Goal: Information Seeking & Learning: Learn about a topic

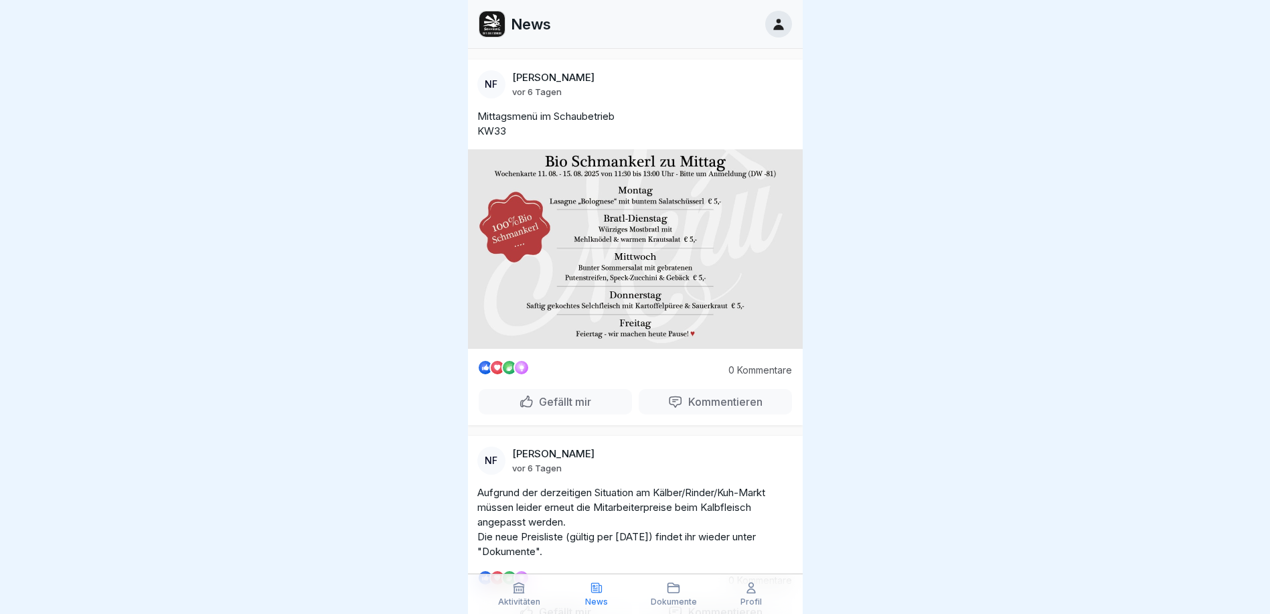
click at [529, 593] on div "Aktivitäten" at bounding box center [519, 593] width 71 height 25
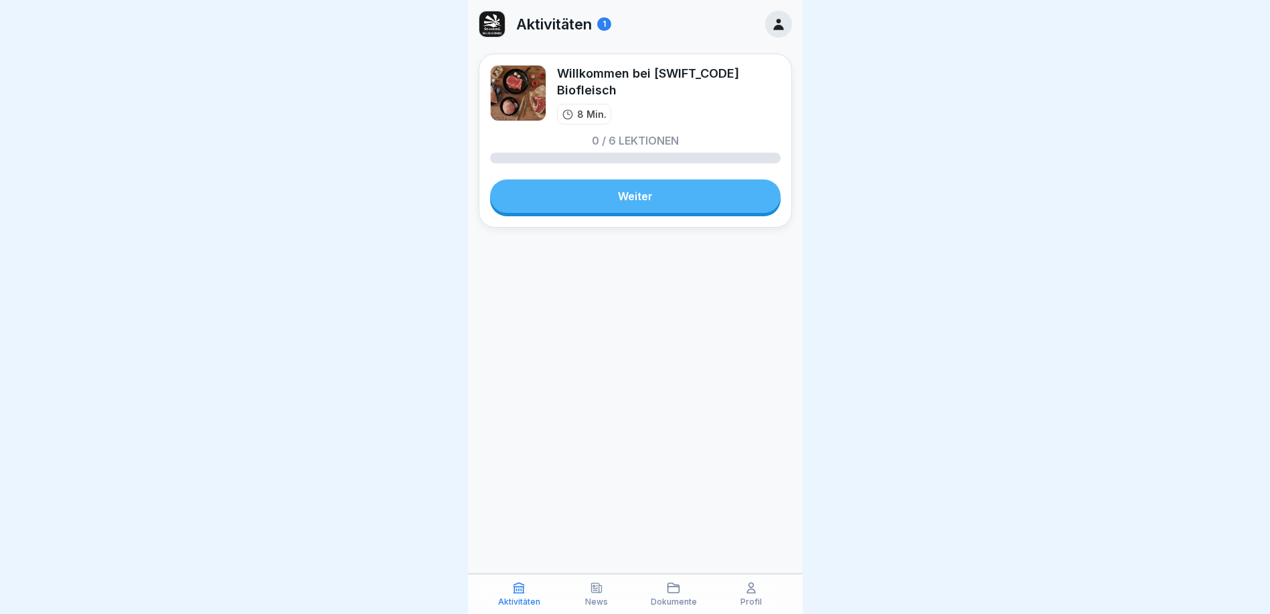
click at [623, 203] on link "Weiter" at bounding box center [635, 195] width 290 height 33
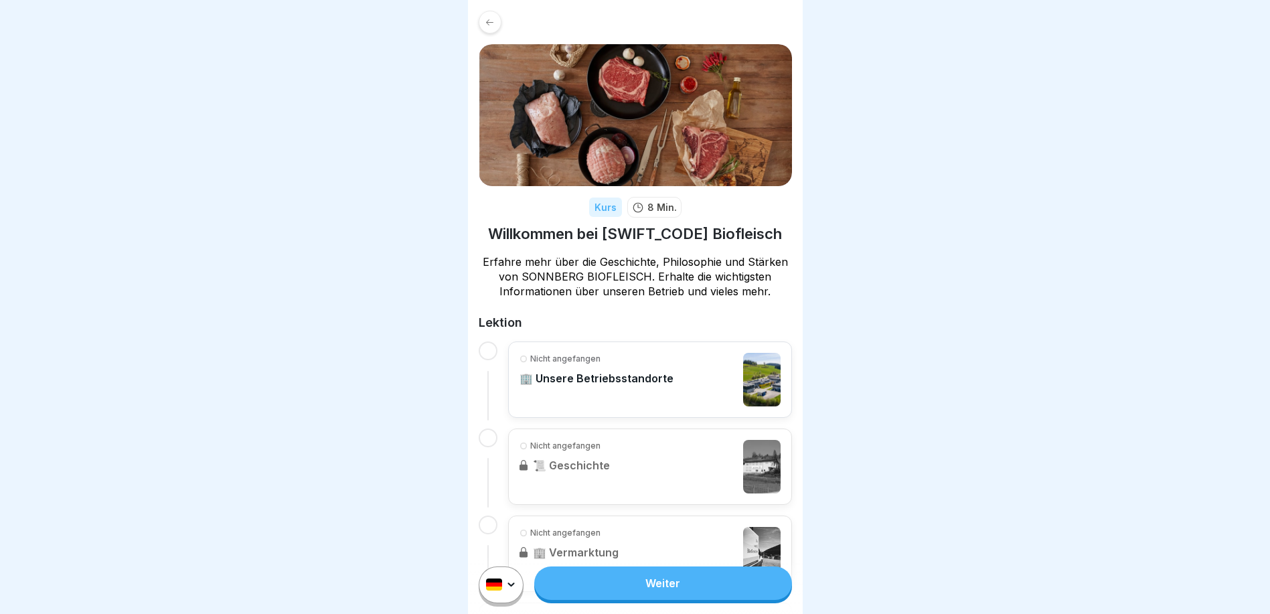
click at [592, 371] on p "🏢 Unsere Betriebsstandorte" at bounding box center [596, 377] width 154 height 13
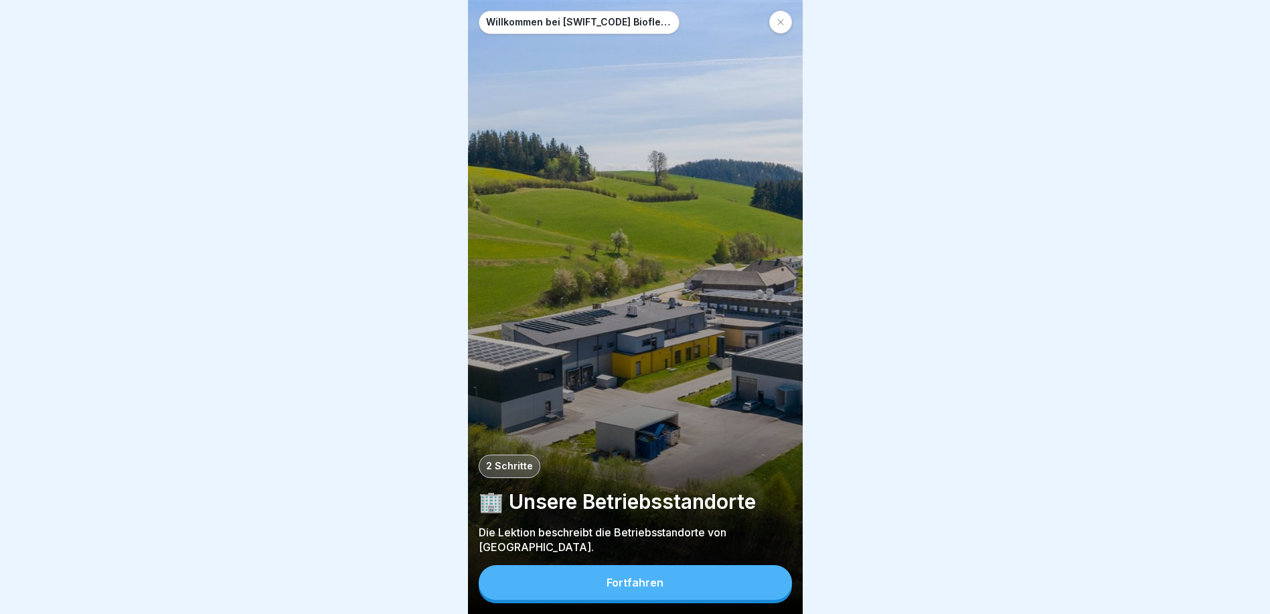
click at [779, 23] on icon at bounding box center [780, 22] width 6 height 6
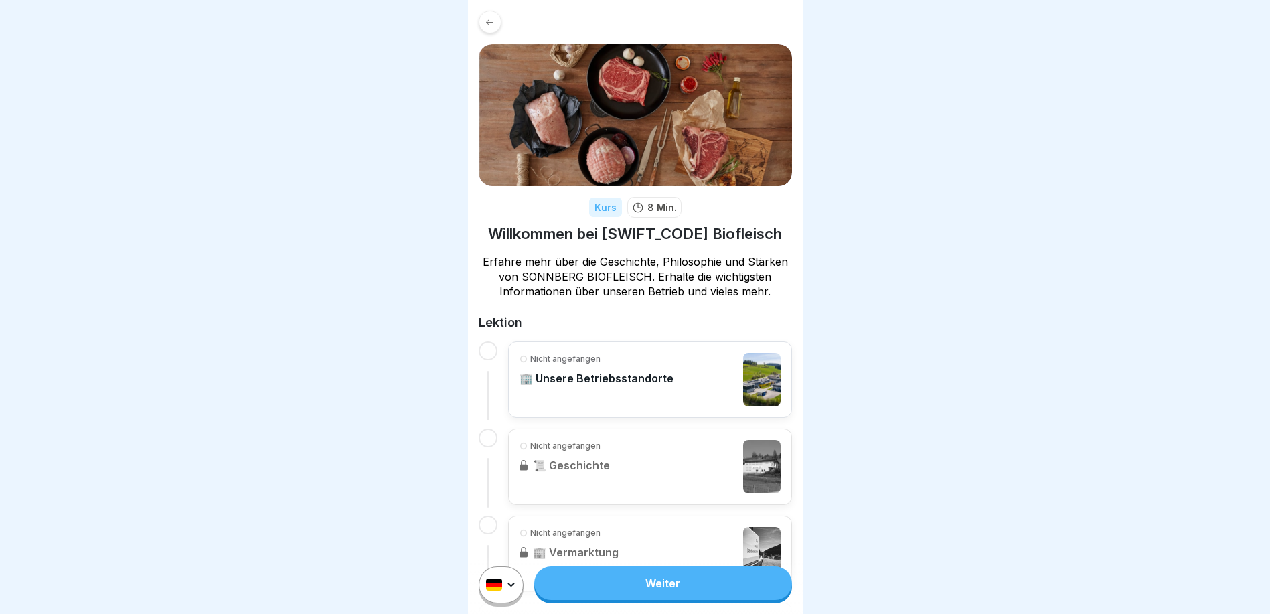
click at [614, 367] on div "Nicht angefangen 🏢 Unsere Betriebsstandorte" at bounding box center [596, 380] width 154 height 54
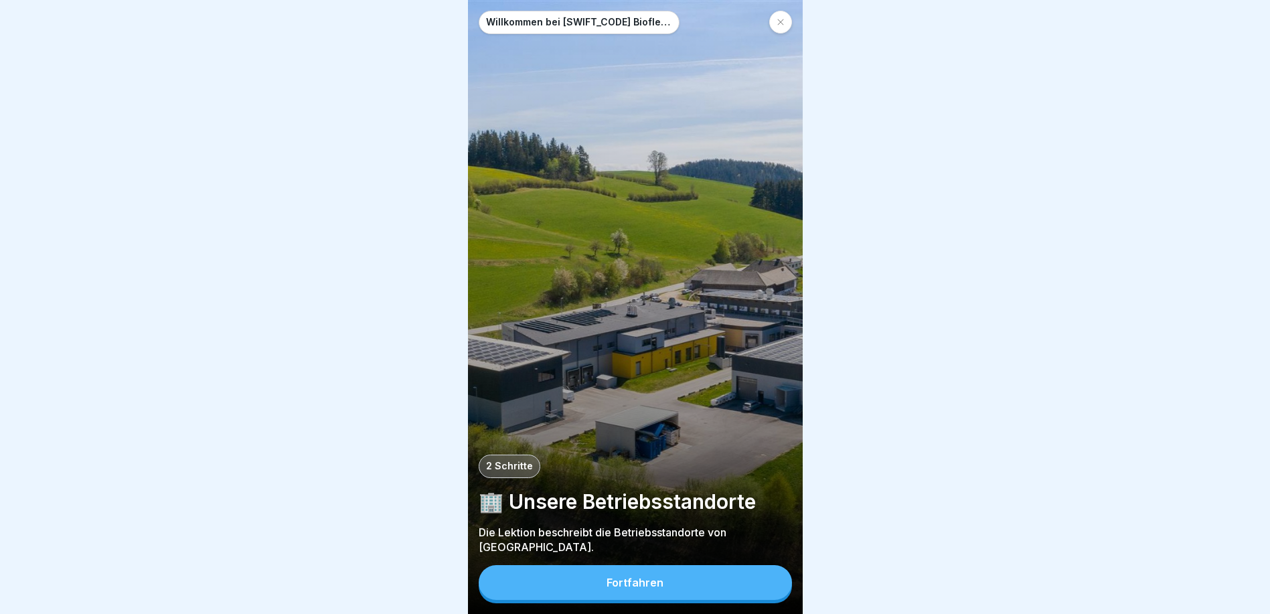
click at [620, 586] on button "Fortfahren" at bounding box center [635, 582] width 313 height 35
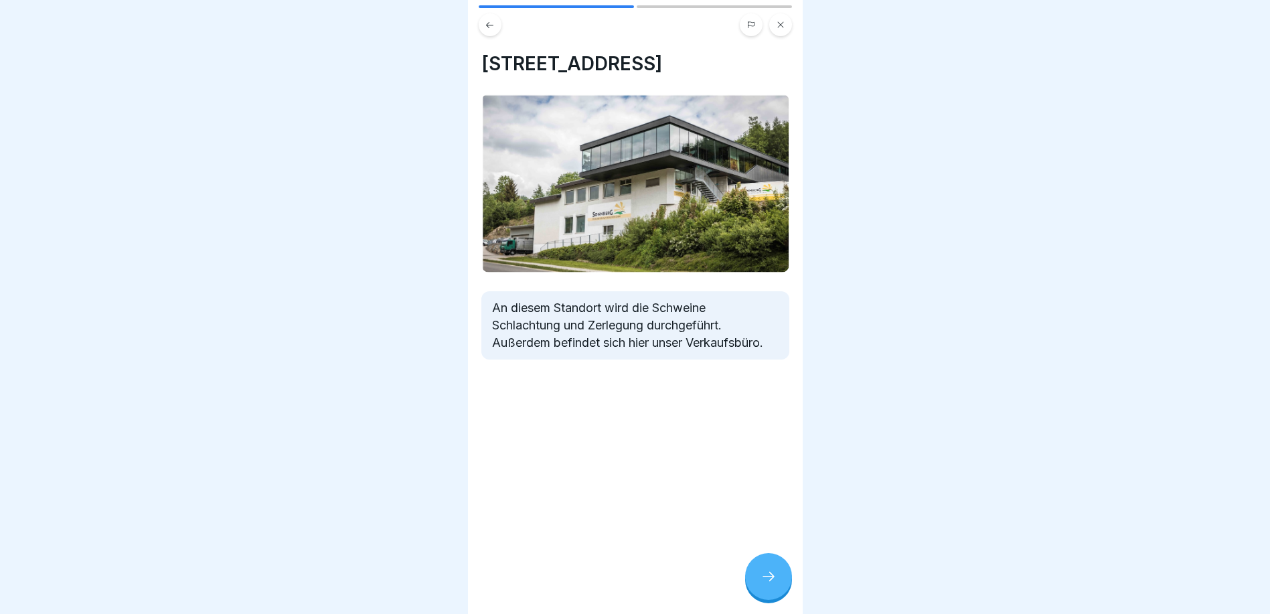
click at [264, 343] on div at bounding box center [635, 307] width 1270 height 614
click at [758, 590] on div at bounding box center [768, 576] width 47 height 47
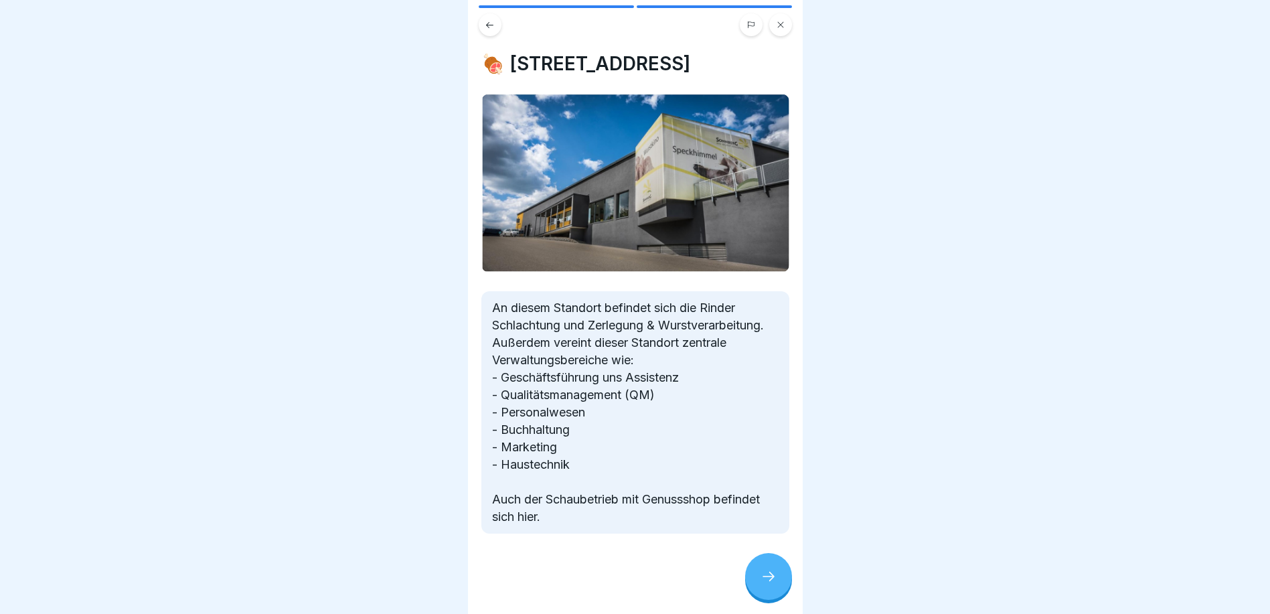
click at [778, 573] on div at bounding box center [768, 576] width 47 height 47
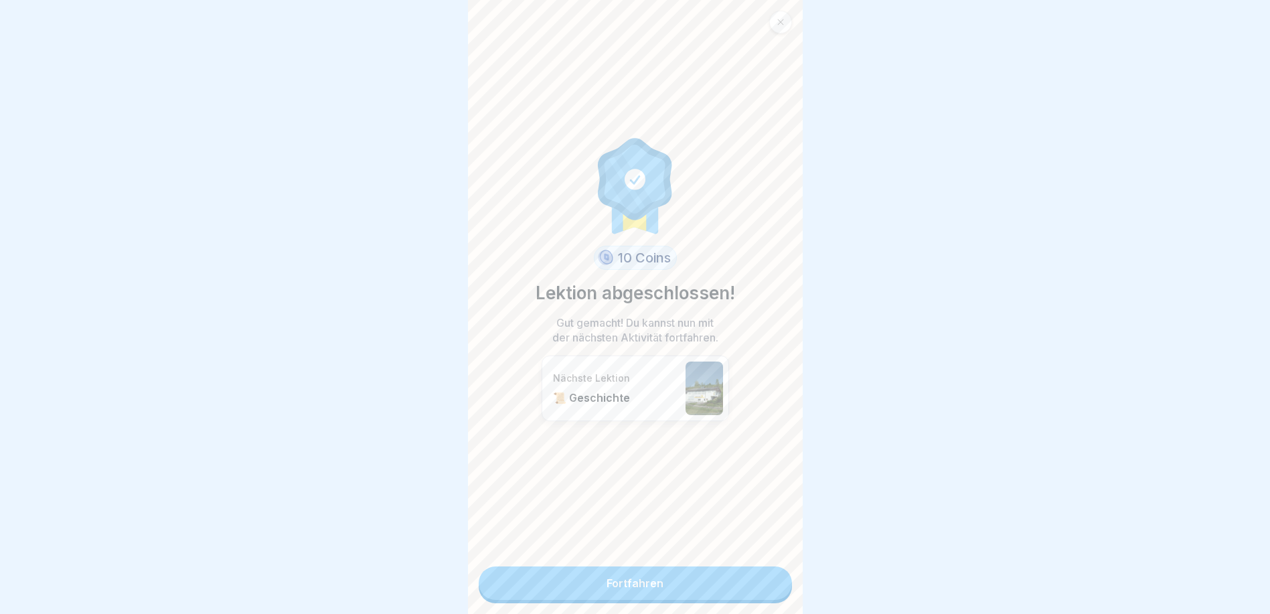
click at [717, 588] on link "Fortfahren" at bounding box center [635, 582] width 313 height 33
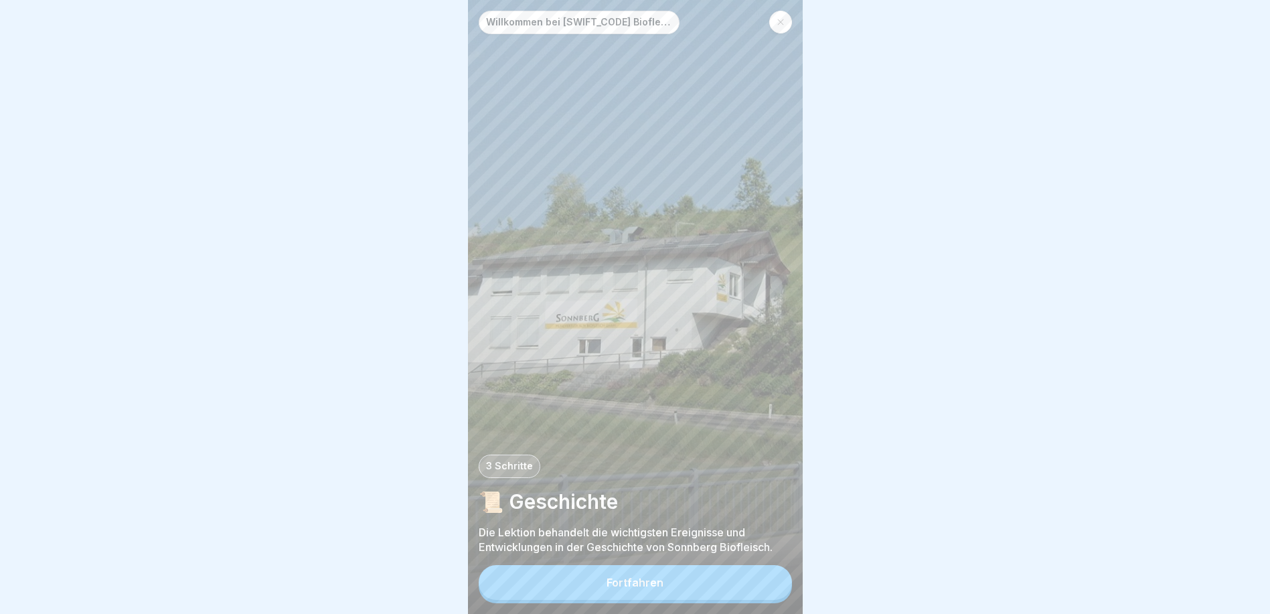
click at [717, 588] on button "Fortfahren" at bounding box center [635, 582] width 313 height 35
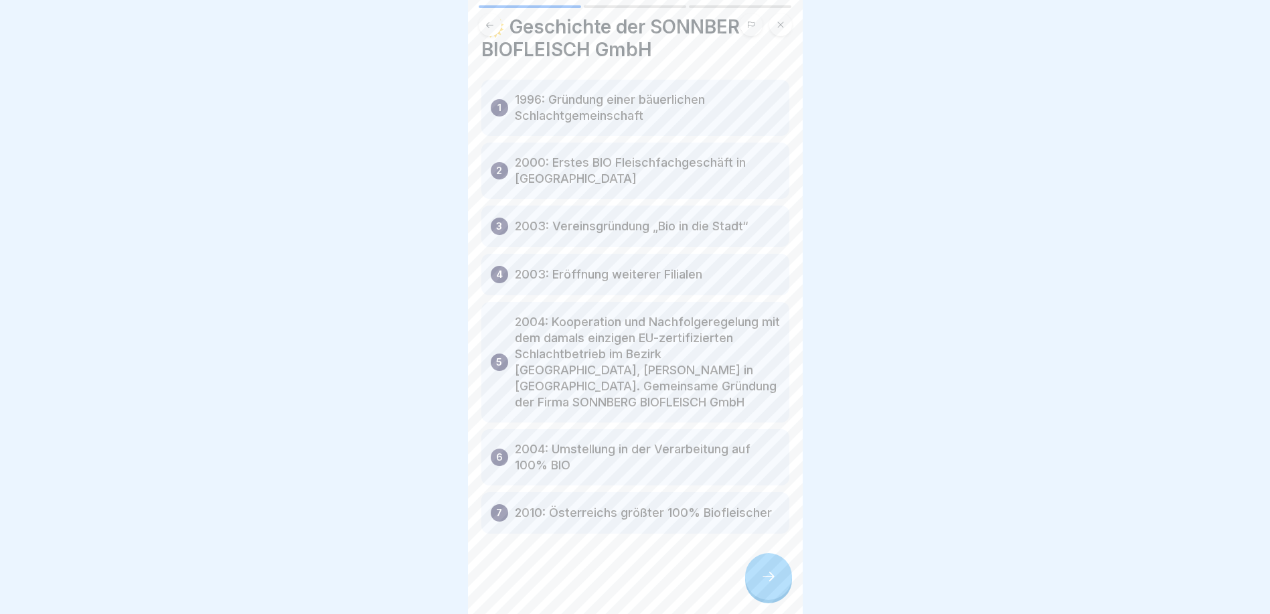
scroll to position [10, 0]
click at [756, 574] on div at bounding box center [768, 576] width 47 height 47
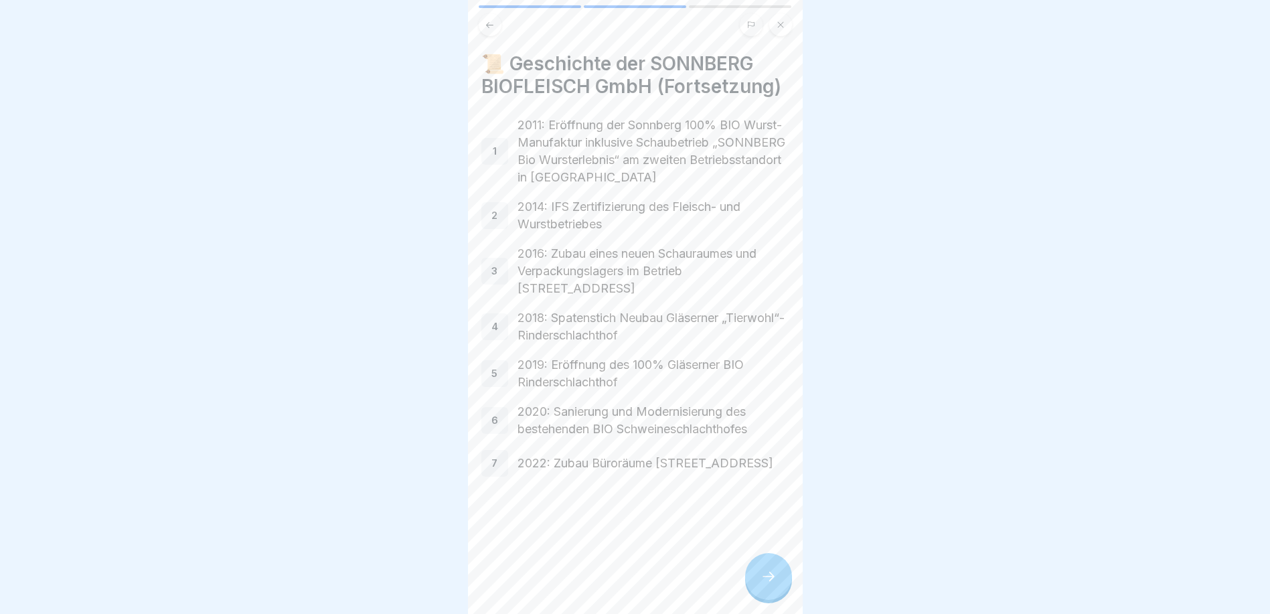
click at [1039, 375] on div at bounding box center [635, 307] width 1270 height 614
click at [762, 568] on div at bounding box center [768, 576] width 47 height 47
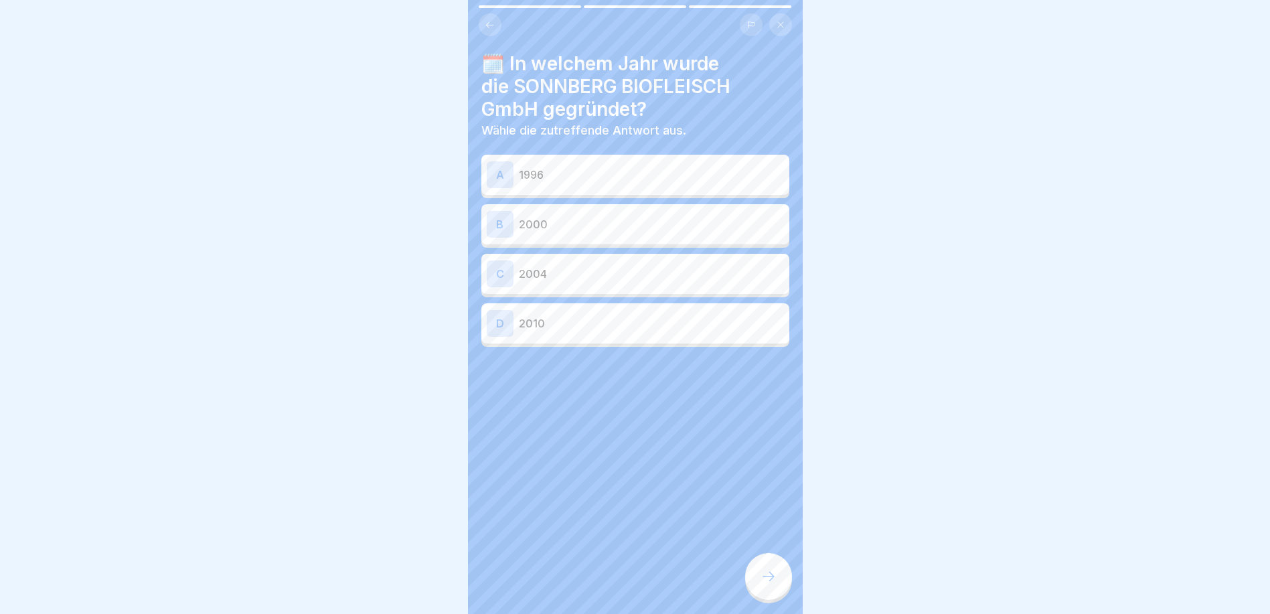
click at [574, 266] on p "2004" at bounding box center [651, 274] width 265 height 16
click at [766, 584] on icon at bounding box center [768, 576] width 16 height 16
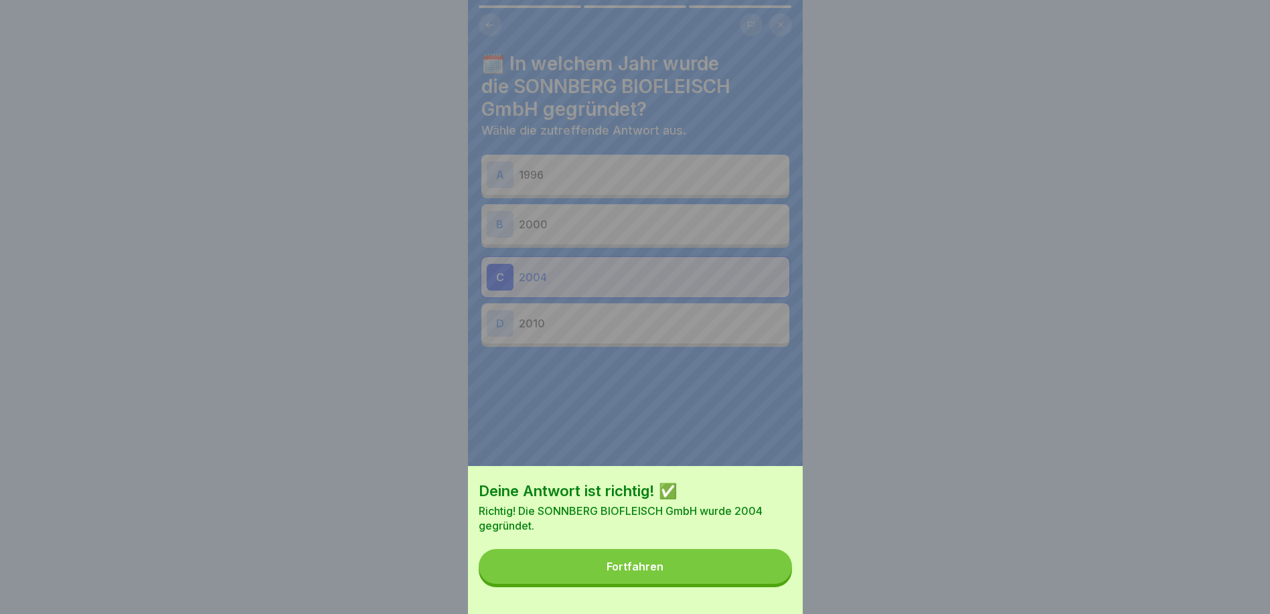
click at [766, 580] on button "Fortfahren" at bounding box center [635, 566] width 313 height 35
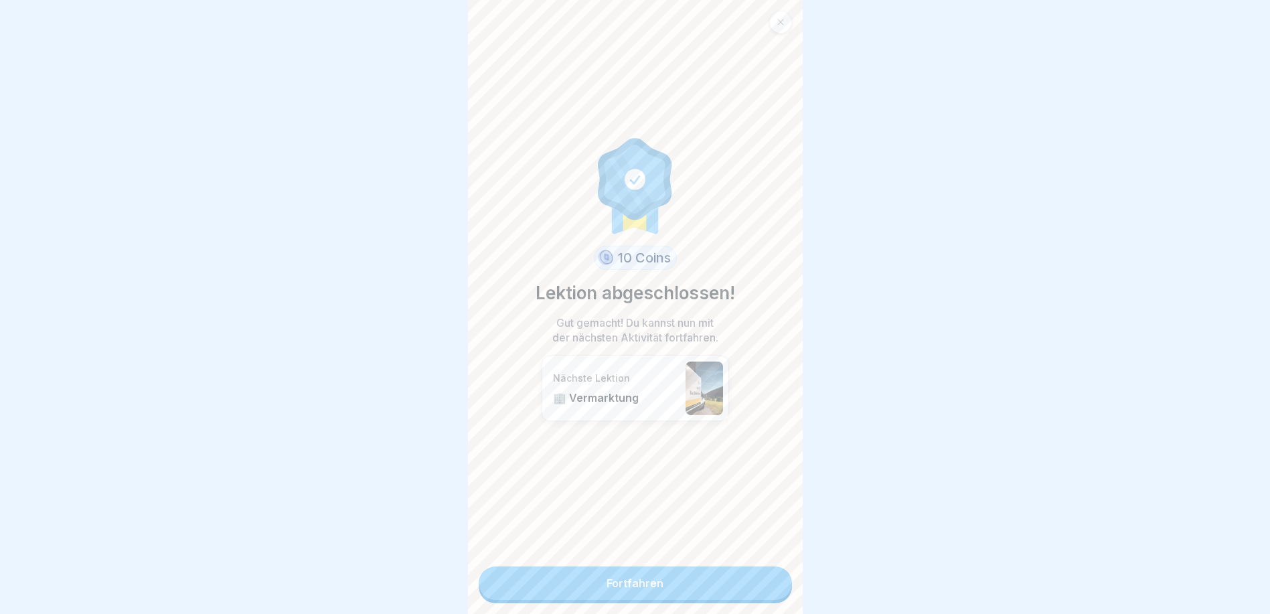
click at [766, 580] on link "Fortfahren" at bounding box center [635, 582] width 313 height 33
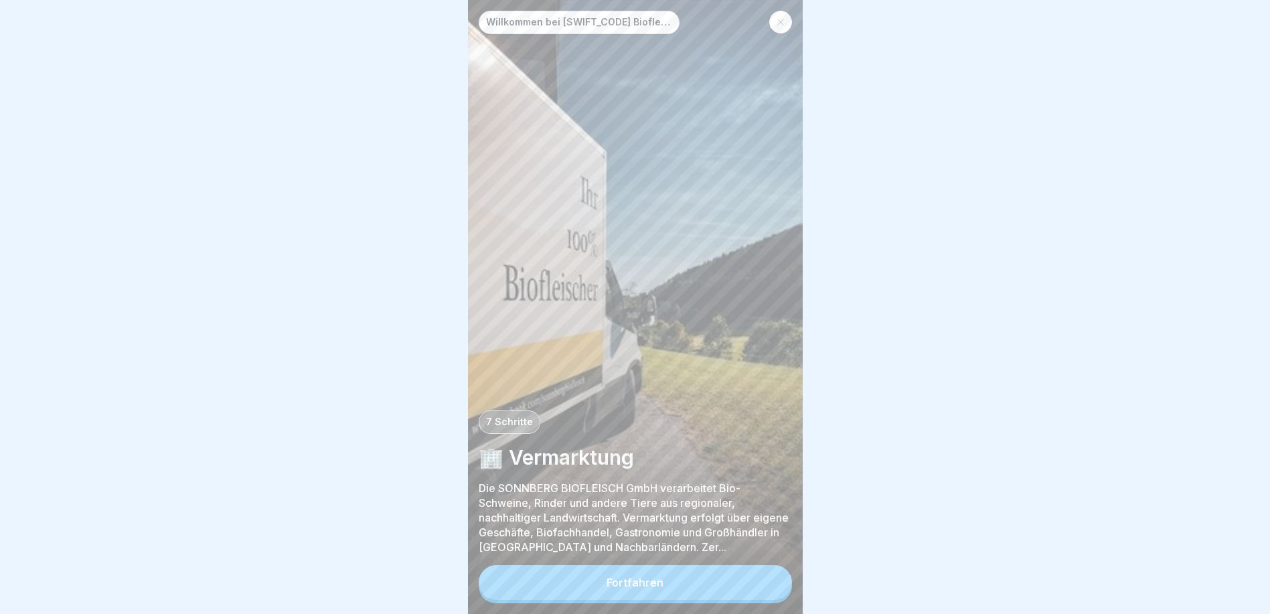
scroll to position [10, 0]
click at [281, 327] on div at bounding box center [635, 307] width 1270 height 614
click at [693, 577] on button "Fortfahren" at bounding box center [635, 582] width 313 height 35
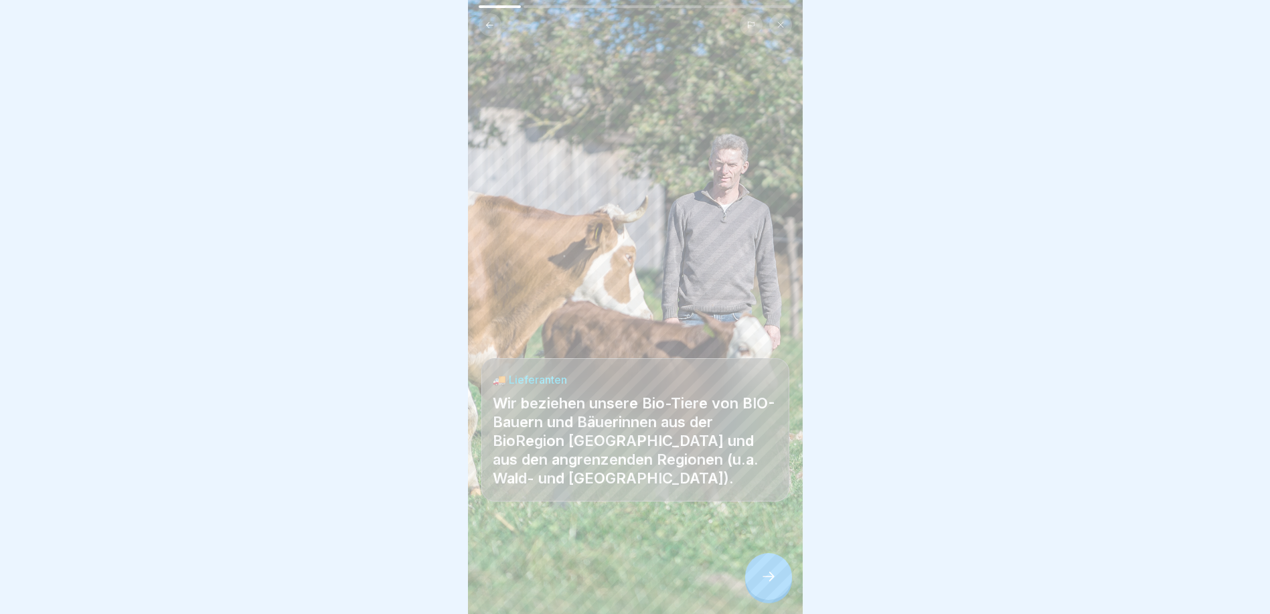
click at [998, 288] on div at bounding box center [635, 307] width 1270 height 614
click at [143, 369] on div at bounding box center [635, 307] width 1270 height 614
click at [767, 573] on icon at bounding box center [768, 576] width 16 height 16
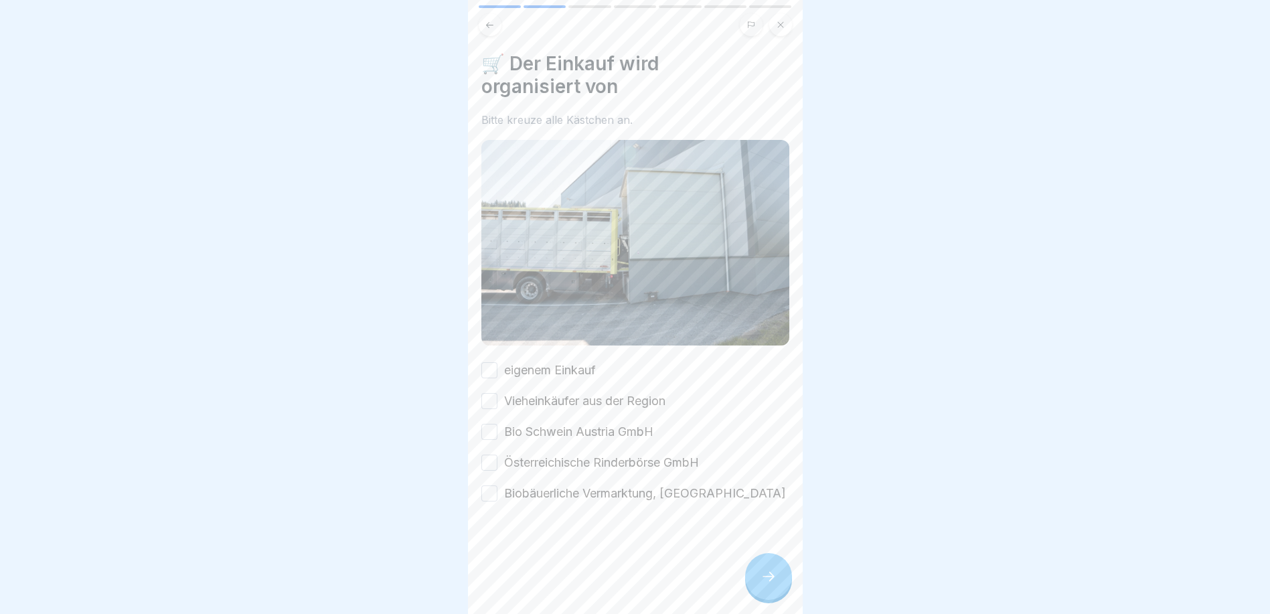
click at [556, 361] on label "eigenem Einkauf" at bounding box center [550, 369] width 92 height 17
click at [497, 362] on button "eigenem Einkauf" at bounding box center [489, 370] width 16 height 16
drag, startPoint x: 594, startPoint y: 384, endPoint x: 622, endPoint y: 421, distance: 46.7
click at [594, 392] on label "Vieheinkäufer aus der Region" at bounding box center [584, 400] width 161 height 17
click at [497, 393] on button "Vieheinkäufer aus der Region" at bounding box center [489, 401] width 16 height 16
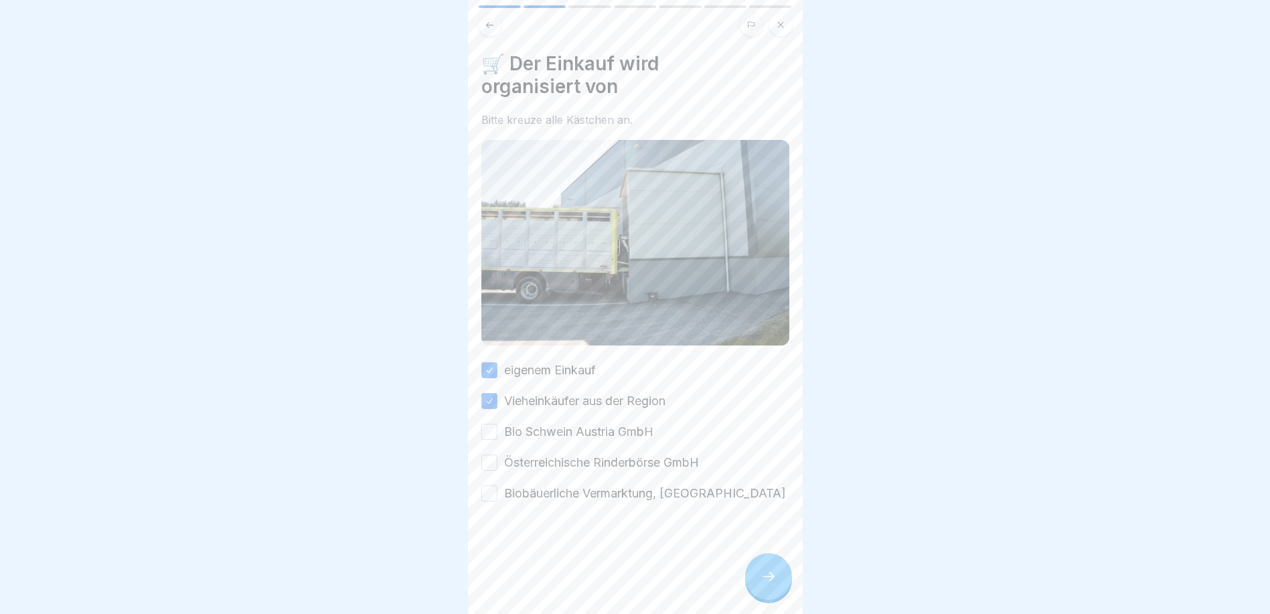
click at [601, 423] on label "Bio Schwein Austria GmbH" at bounding box center [578, 431] width 149 height 17
click at [497, 424] on button "Bio Schwein Austria GmbH" at bounding box center [489, 432] width 16 height 16
click at [602, 454] on label "Österreichische Rinderbörse GmbH" at bounding box center [601, 462] width 195 height 17
click at [497, 454] on button "Österreichische Rinderbörse GmbH" at bounding box center [489, 462] width 16 height 16
click at [605, 485] on label "Biobäuerliche Vermarktung, [GEOGRAPHIC_DATA]" at bounding box center [645, 493] width 282 height 17
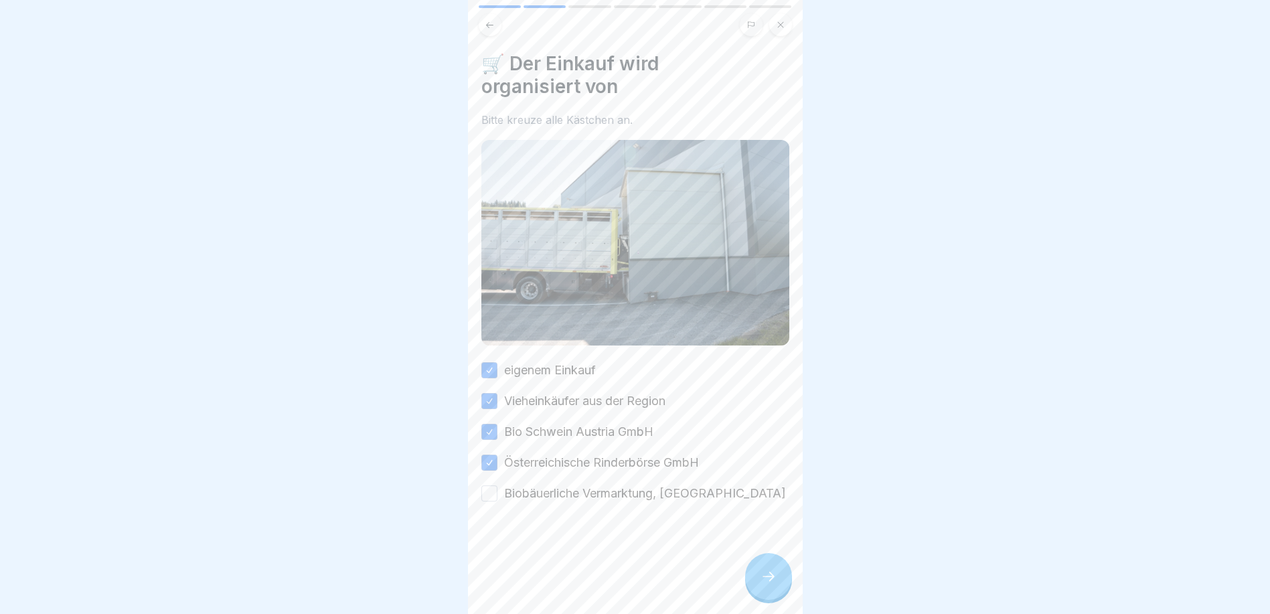
click at [497, 485] on button "Biobäuerliche Vermarktung, [GEOGRAPHIC_DATA]" at bounding box center [489, 493] width 16 height 16
click at [779, 590] on div at bounding box center [768, 576] width 47 height 47
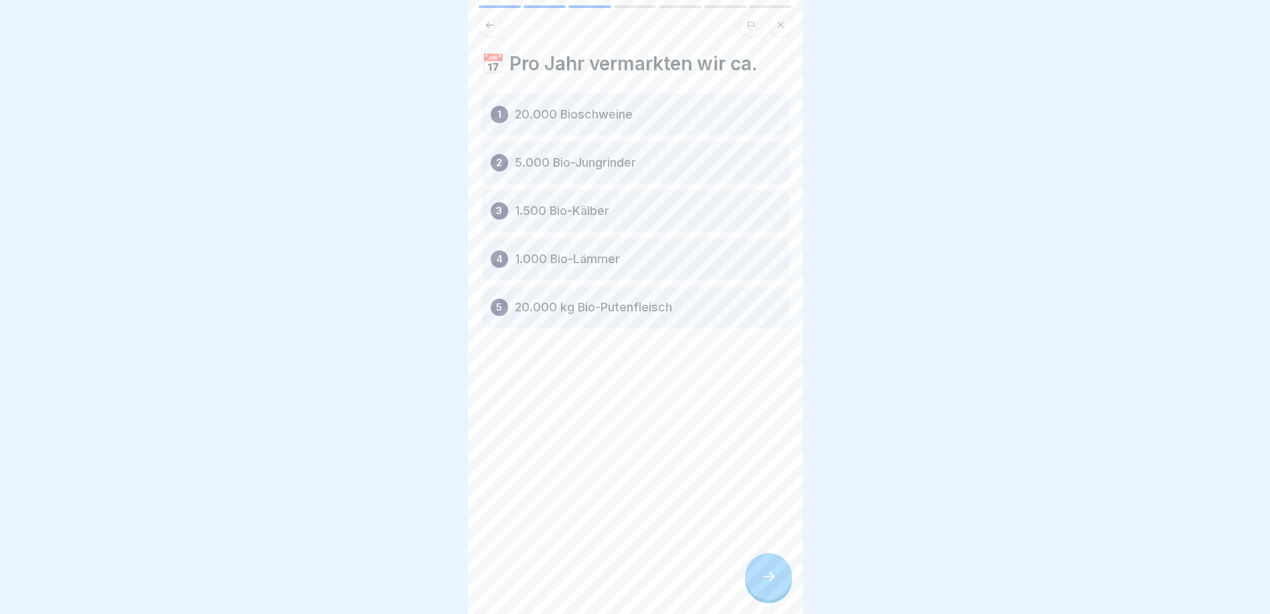
click at [576, 112] on div "1 20.000 Bioschweine" at bounding box center [635, 114] width 308 height 41
click at [584, 155] on p "5.000 Bio-Jungrinder" at bounding box center [575, 163] width 121 height 16
click at [586, 203] on p "1.500 Bio-Kälber" at bounding box center [562, 211] width 94 height 16
click at [248, 282] on div at bounding box center [635, 307] width 1270 height 614
click at [745, 586] on div "📅 Pro Jahr vermarkten wir ca. 1 20.000 Bioschweine 2 5.000 Bio-Jungrinder 3 1.5…" at bounding box center [635, 307] width 335 height 614
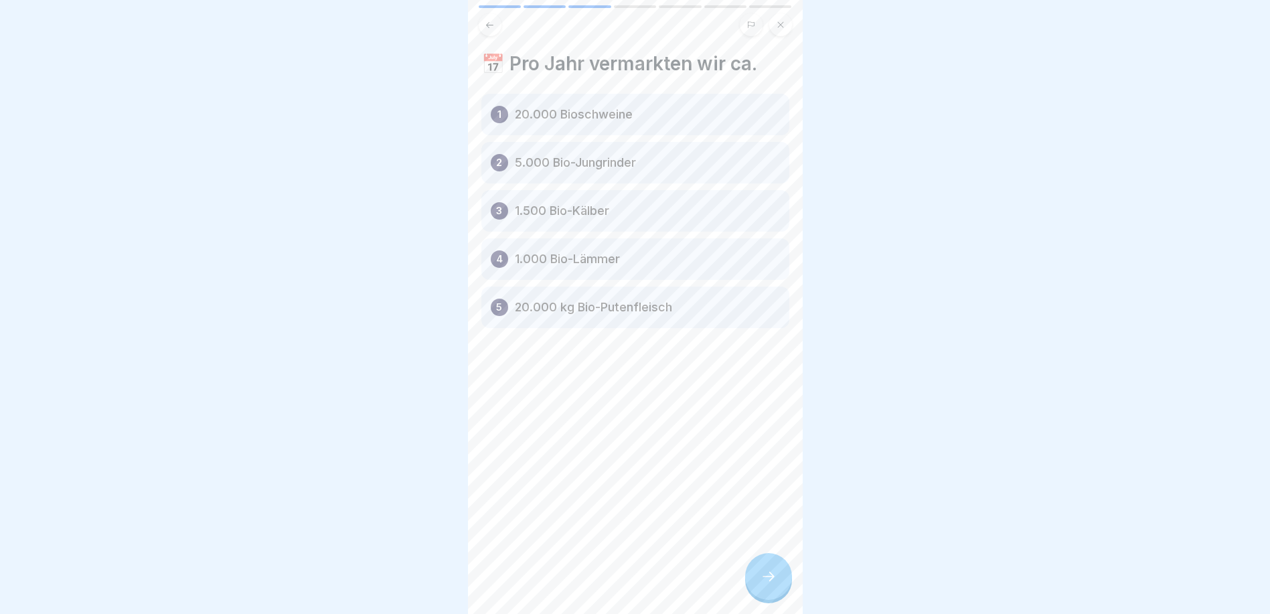
click at [778, 588] on div at bounding box center [768, 576] width 47 height 47
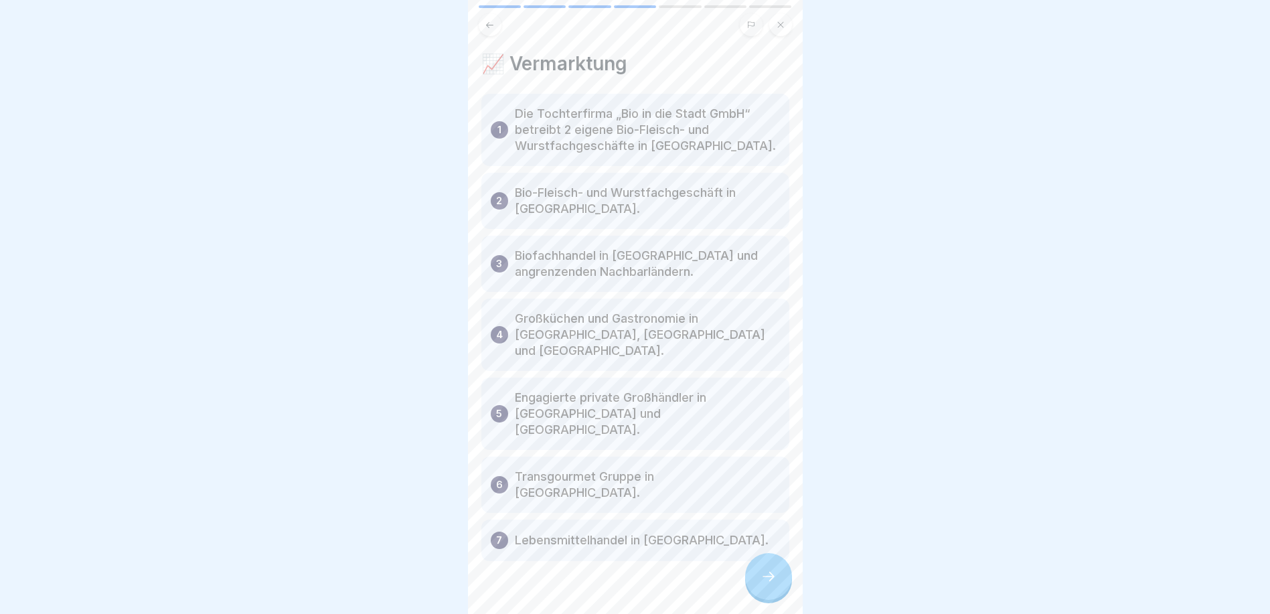
click at [776, 574] on div at bounding box center [768, 576] width 47 height 47
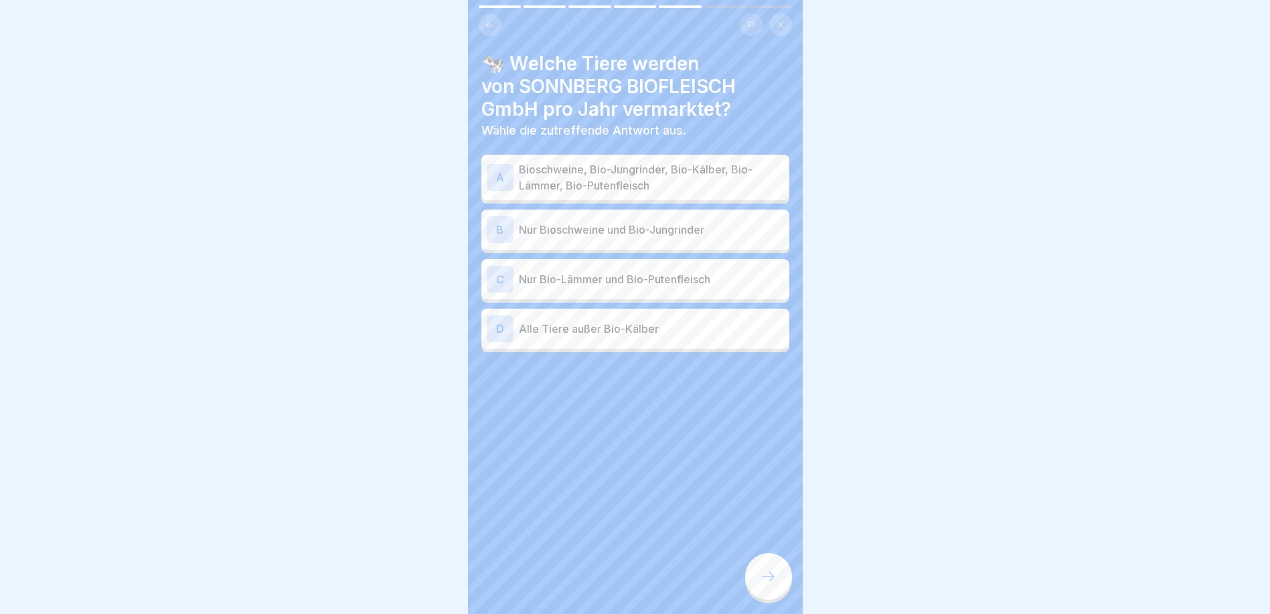
click at [595, 175] on p "Bioschweine, Bio-Jungrinder, Bio-Kälber, Bio-Lämmer, Bio-Putenfleisch" at bounding box center [651, 177] width 265 height 32
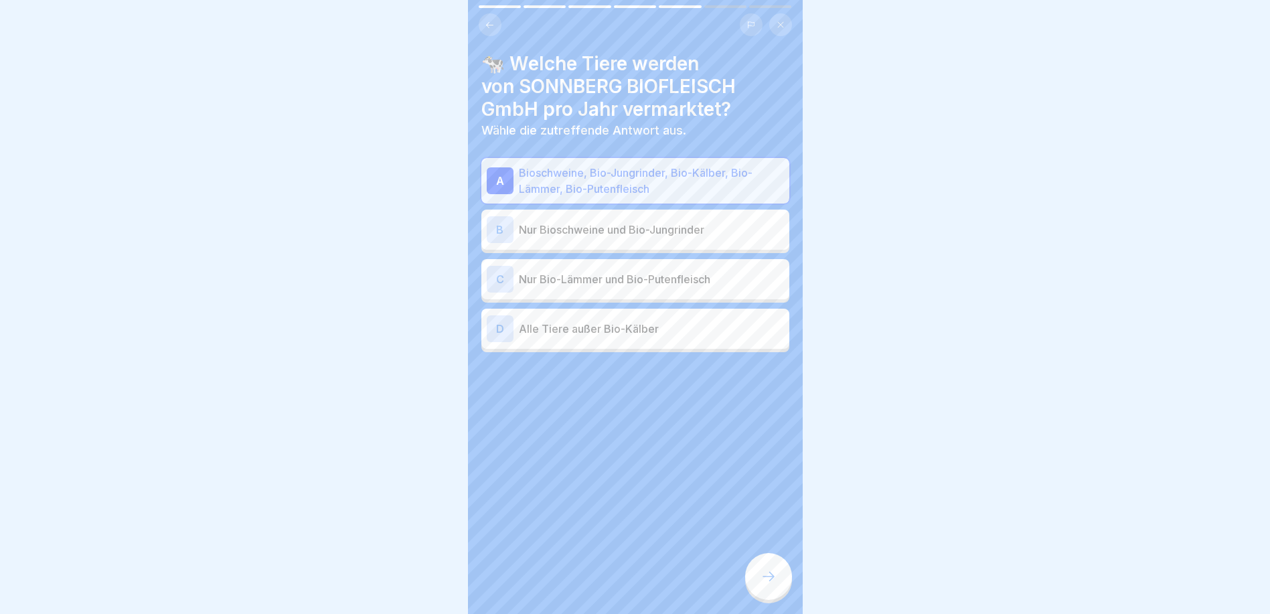
click at [701, 532] on div "🐄 Welche Tiere werden von SONNBERG BIOFLEISCH GmbH pro Jahr vermarktet? Wähle d…" at bounding box center [635, 307] width 335 height 614
click at [762, 582] on icon at bounding box center [768, 576] width 16 height 16
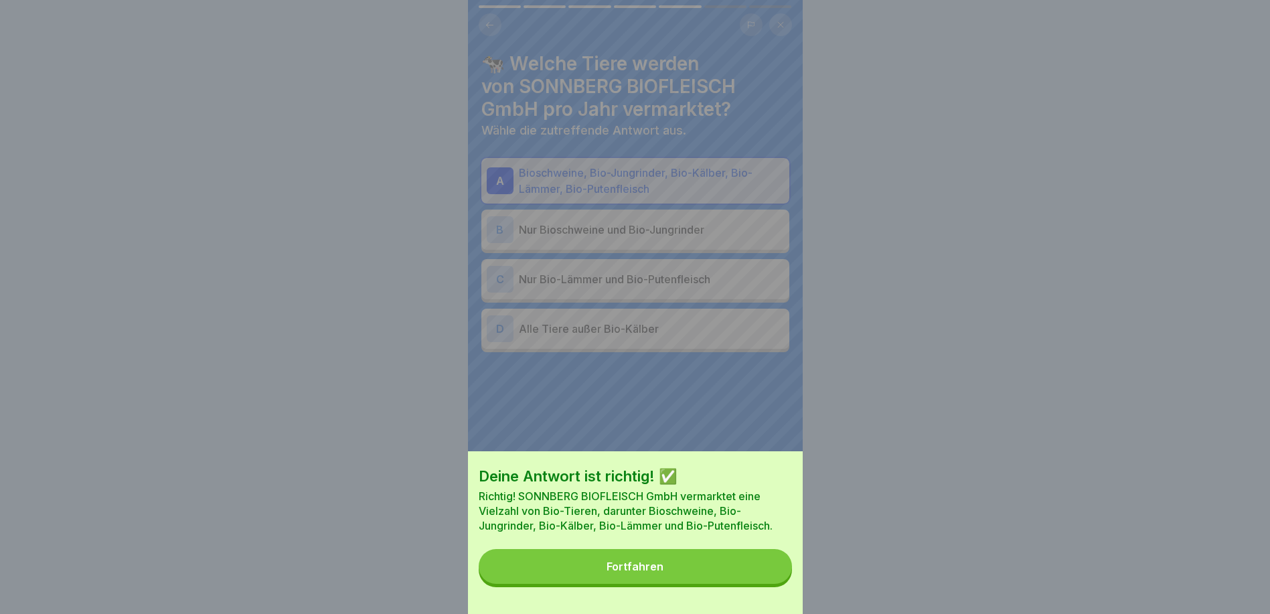
click at [762, 582] on button "Fortfahren" at bounding box center [635, 566] width 313 height 35
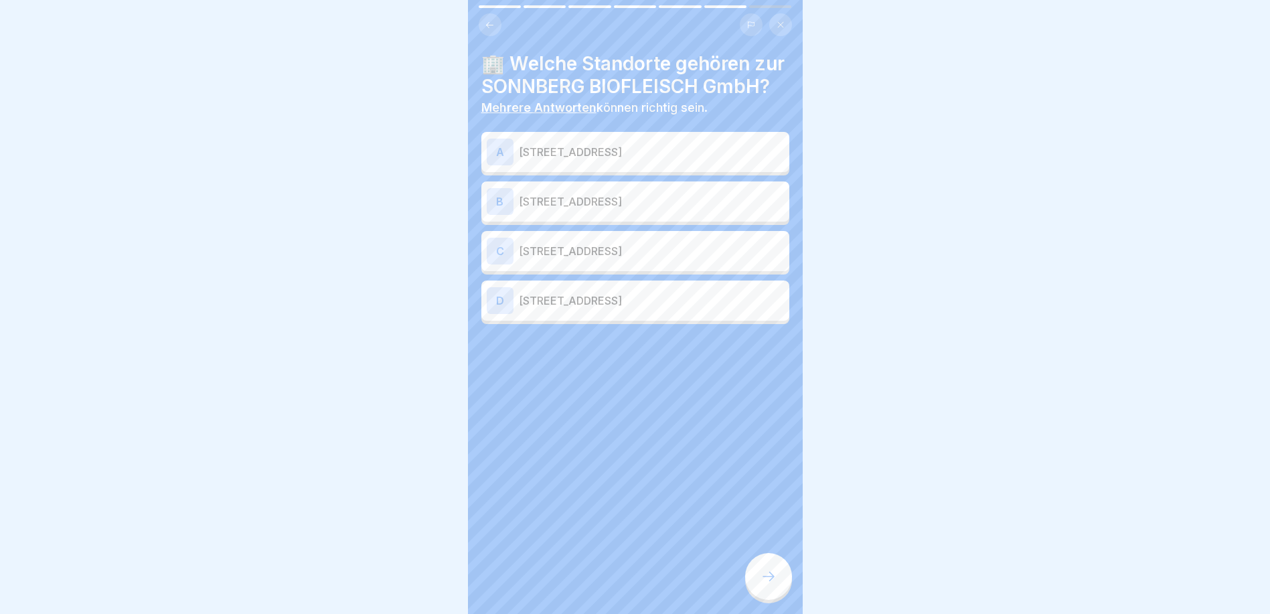
click at [645, 160] on p "[STREET_ADDRESS]" at bounding box center [651, 152] width 265 height 16
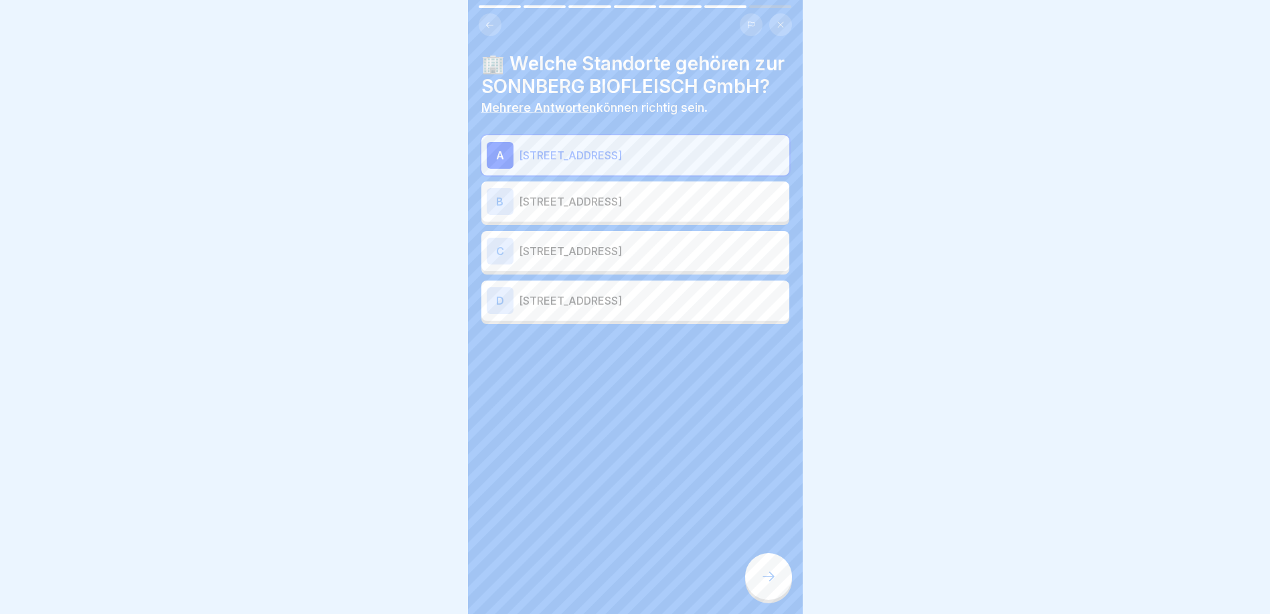
click at [626, 202] on div "B [STREET_ADDRESS]" at bounding box center [635, 201] width 297 height 27
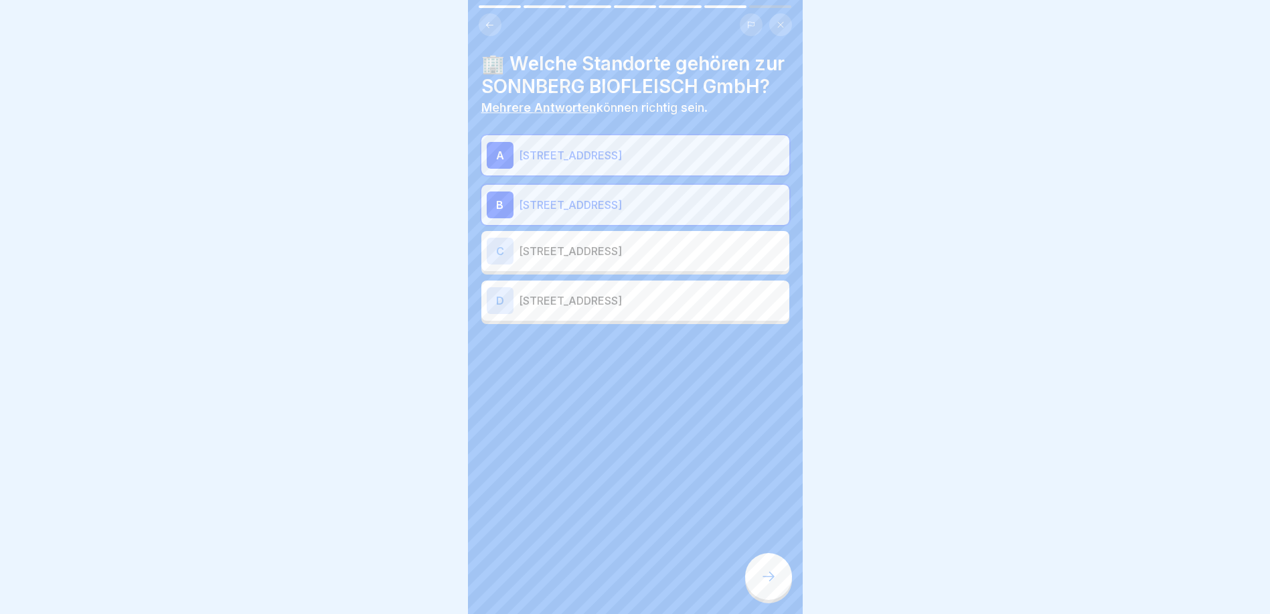
click at [774, 567] on div at bounding box center [768, 576] width 47 height 47
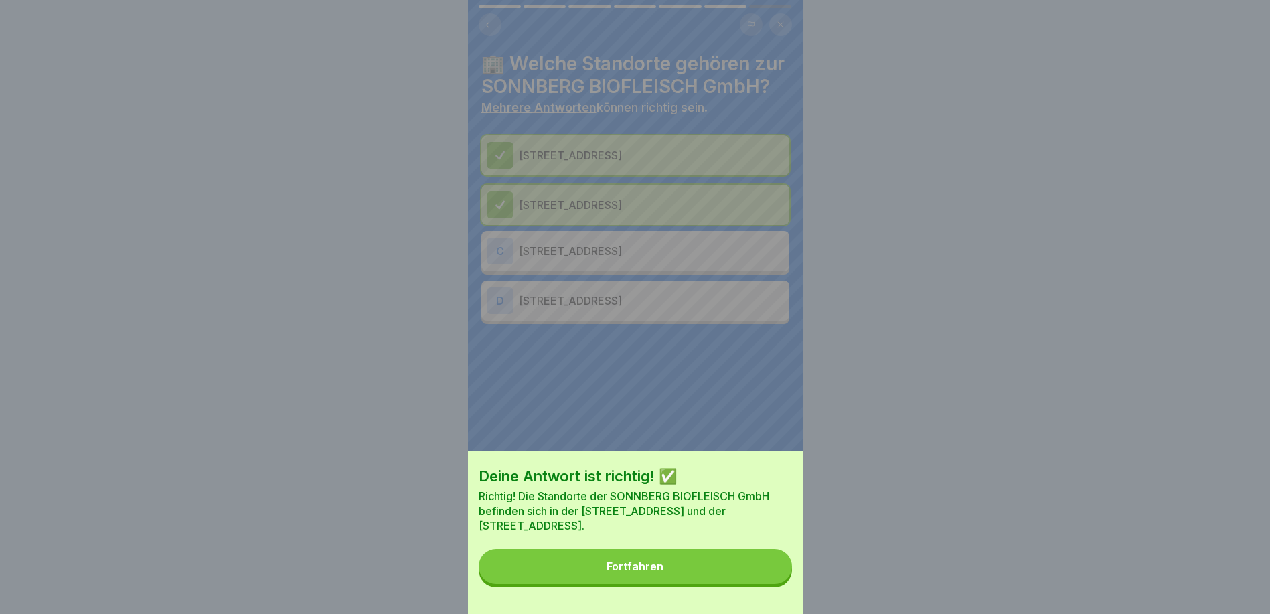
click at [774, 566] on button "Fortfahren" at bounding box center [635, 566] width 313 height 35
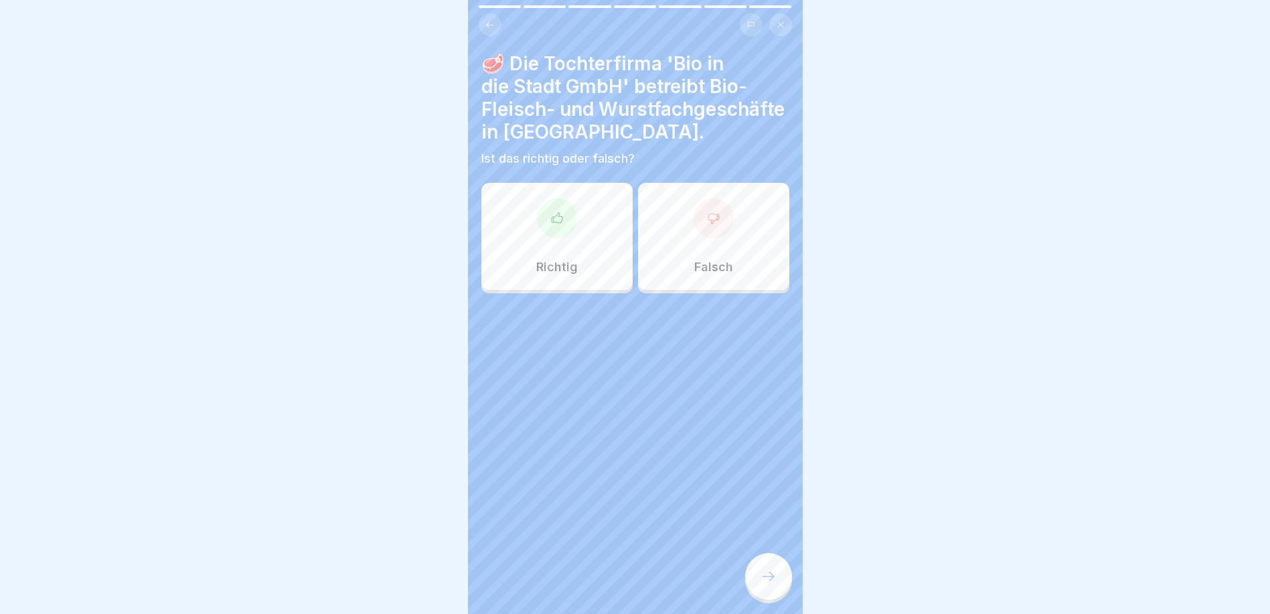
click at [516, 203] on div "Richtig" at bounding box center [556, 236] width 151 height 107
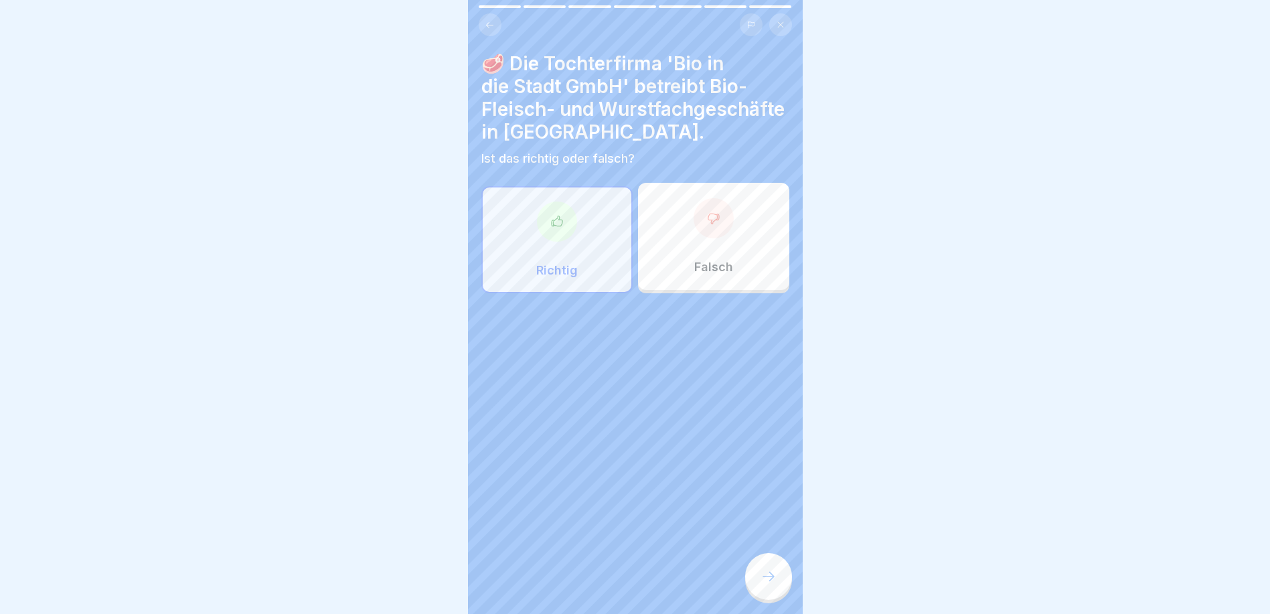
click at [765, 584] on div at bounding box center [768, 576] width 47 height 47
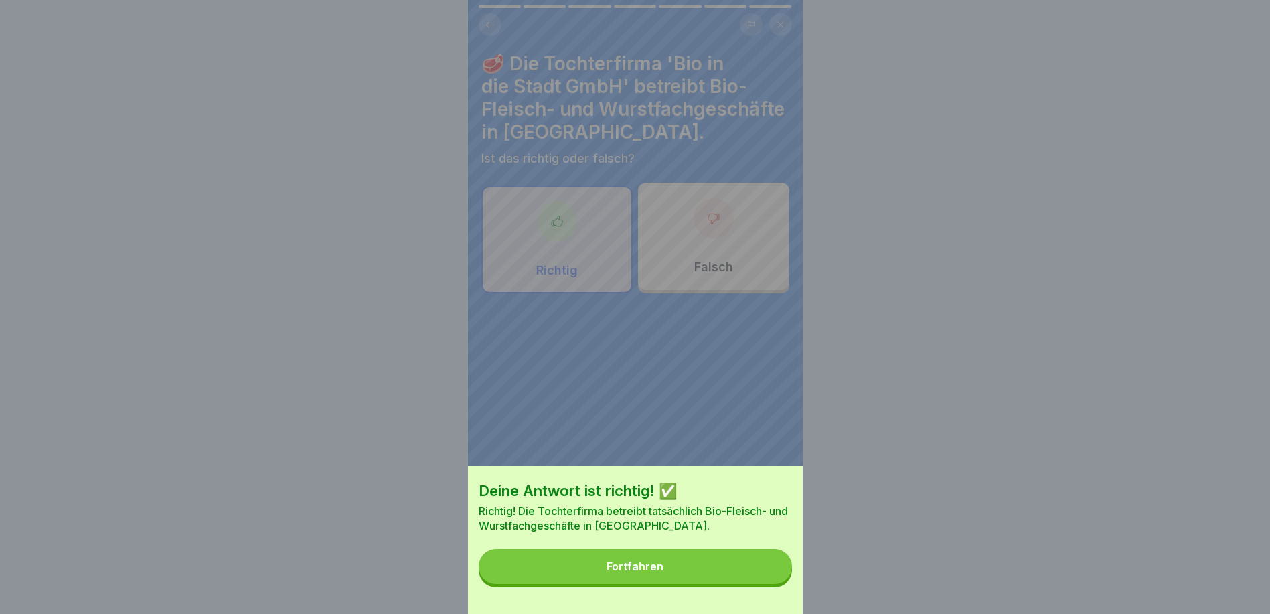
click at [760, 584] on button "Fortfahren" at bounding box center [635, 566] width 313 height 35
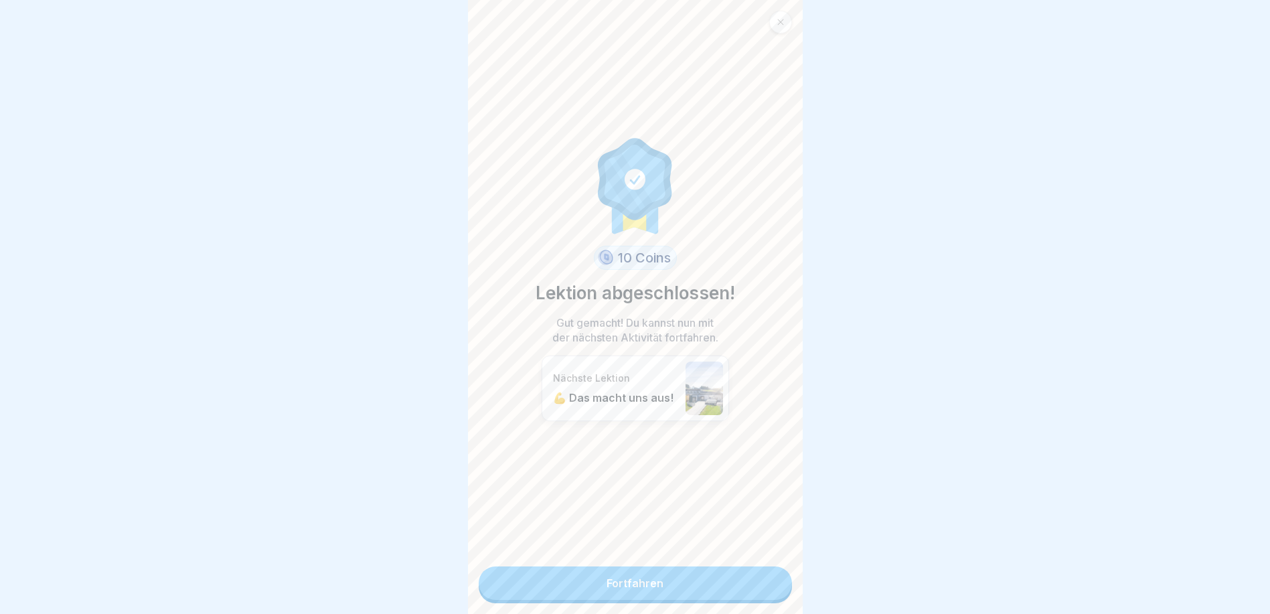
click at [739, 578] on link "Fortfahren" at bounding box center [635, 582] width 313 height 33
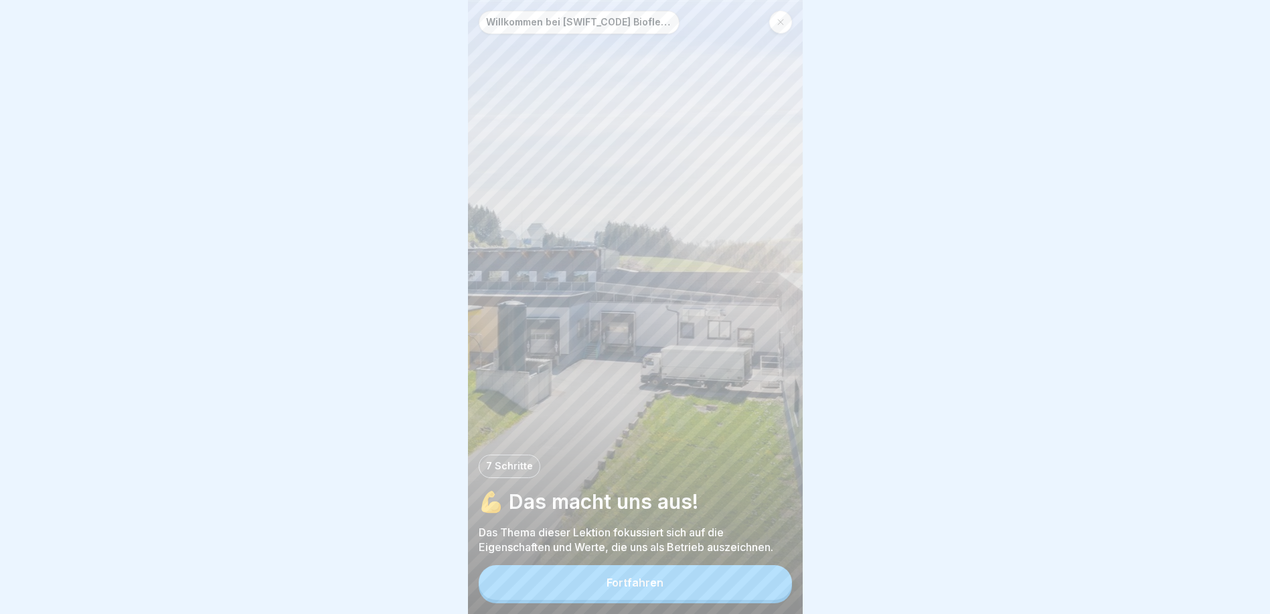
click at [739, 578] on button "Fortfahren" at bounding box center [635, 582] width 313 height 35
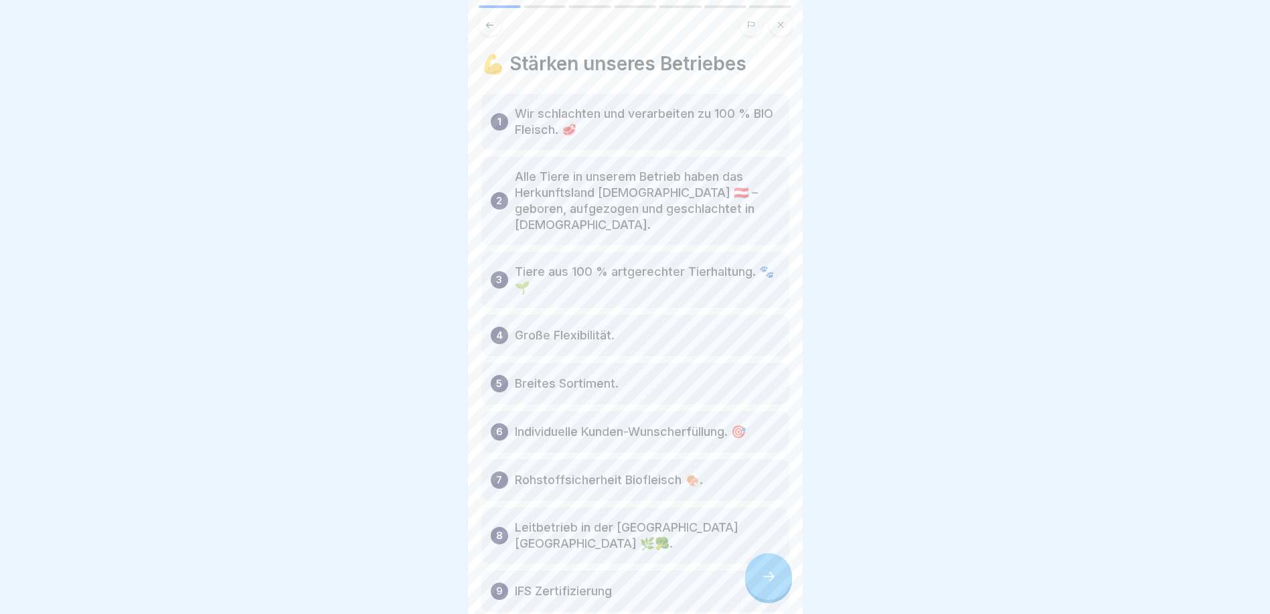
scroll to position [62, 0]
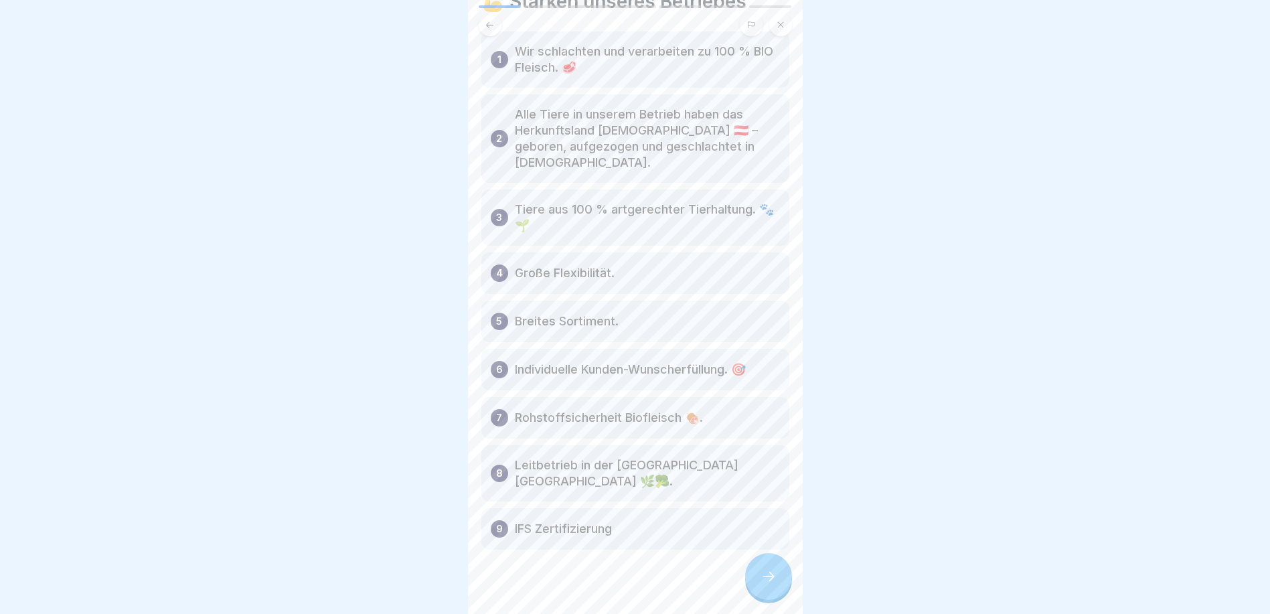
click at [782, 595] on div at bounding box center [768, 576] width 47 height 47
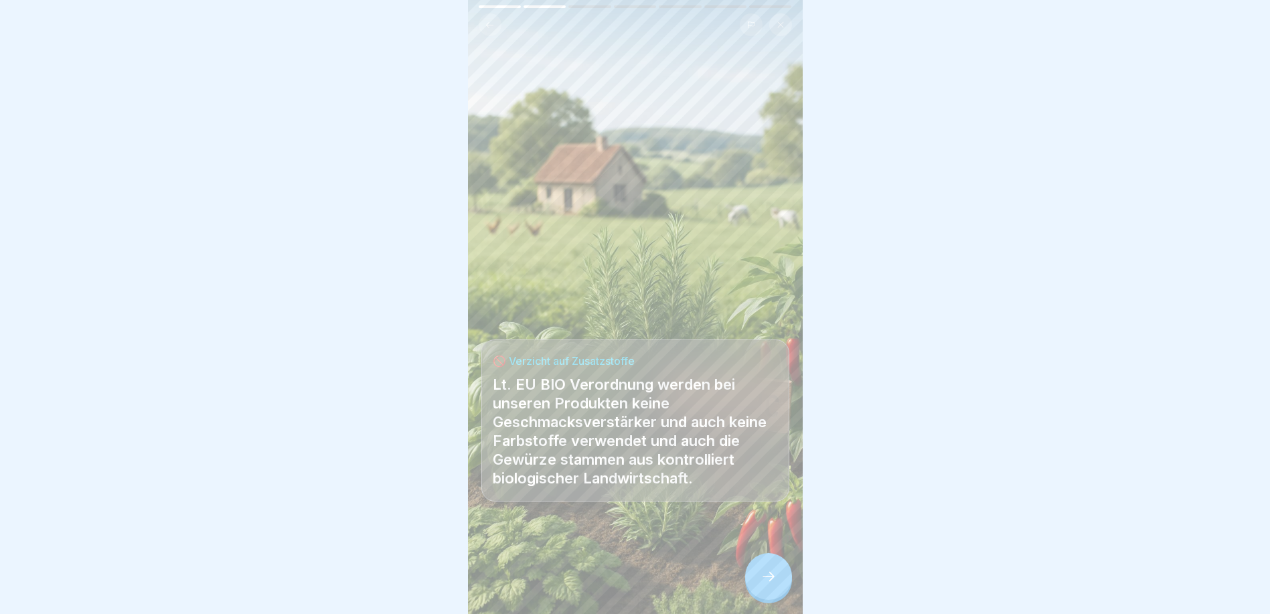
click at [770, 579] on icon at bounding box center [768, 576] width 16 height 16
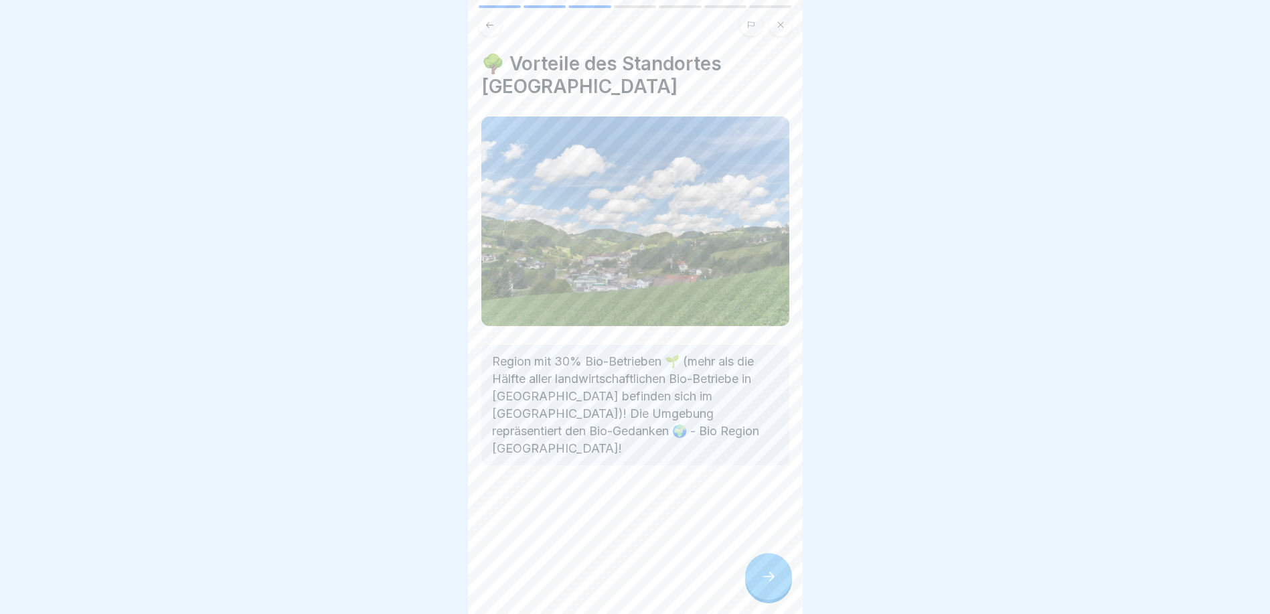
click at [770, 579] on icon at bounding box center [768, 576] width 16 height 16
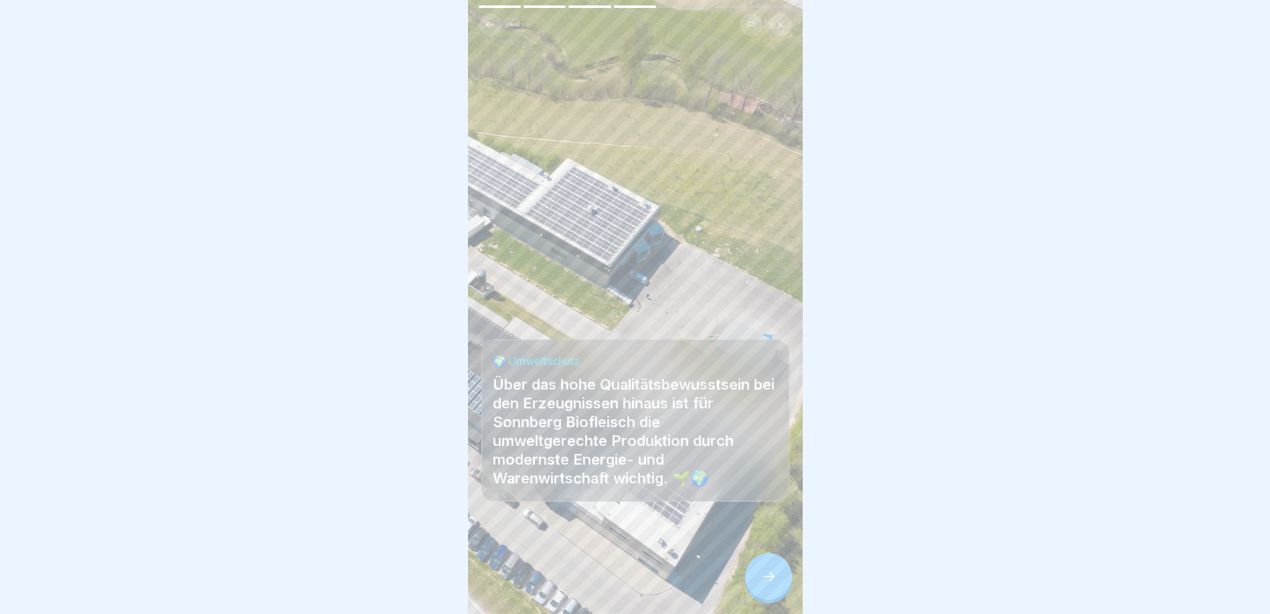
click at [770, 579] on icon at bounding box center [768, 576] width 16 height 16
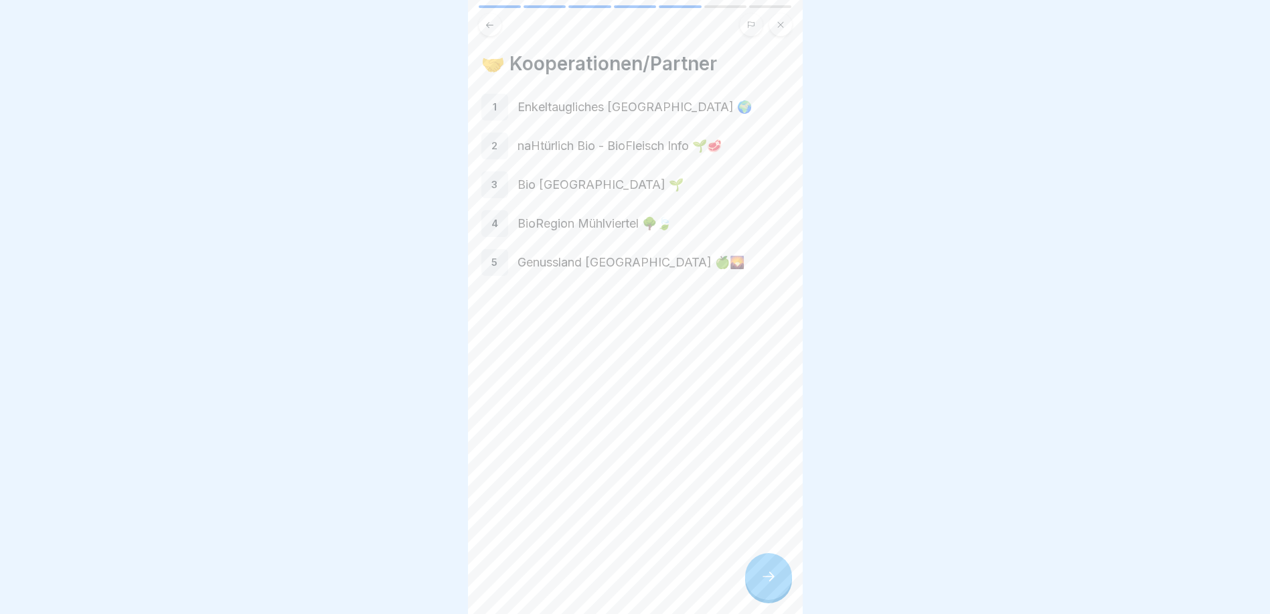
click at [770, 579] on icon at bounding box center [768, 576] width 16 height 16
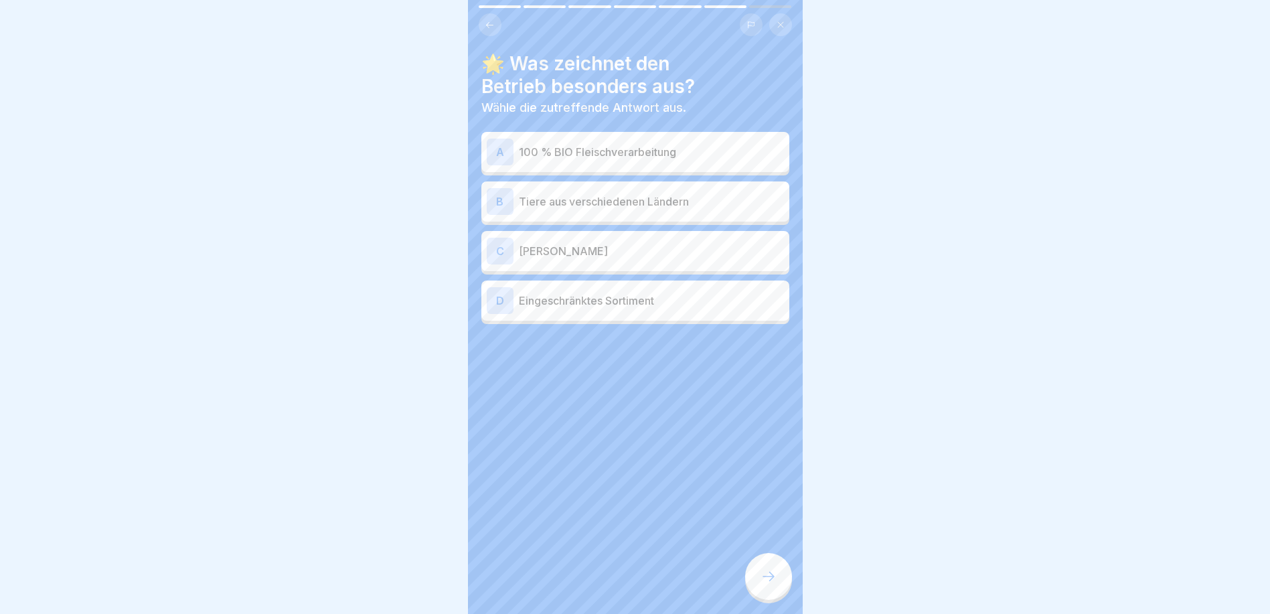
click at [654, 153] on div "A 100 % BIO Fleischverarbeitung" at bounding box center [635, 152] width 297 height 27
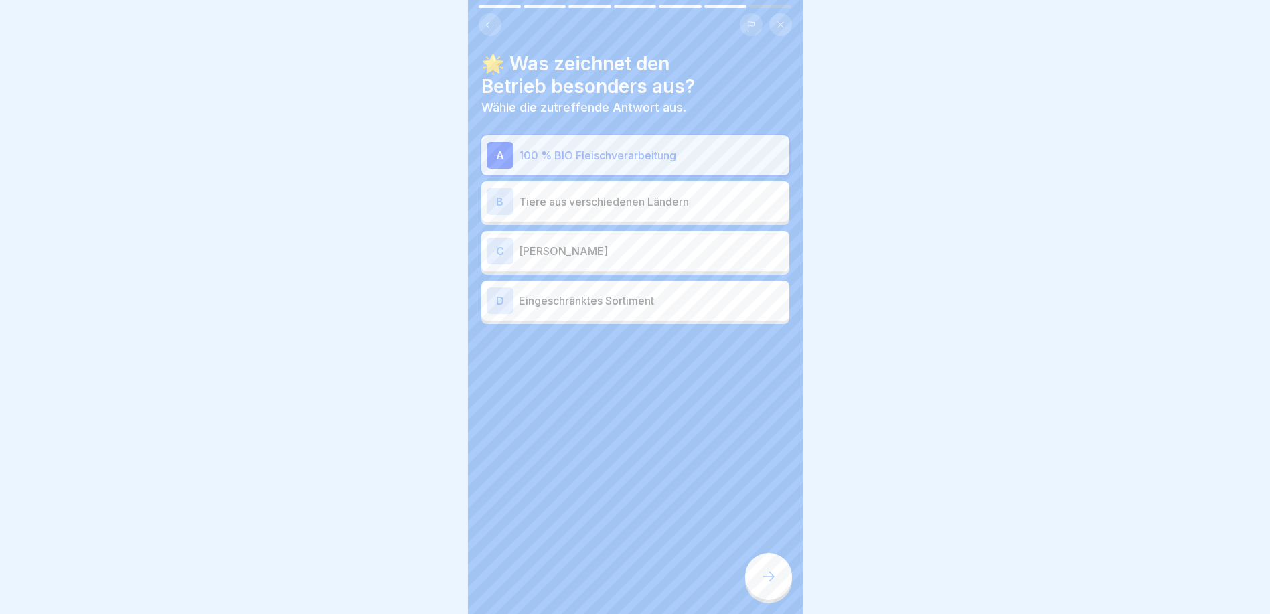
click at [773, 573] on icon at bounding box center [768, 576] width 16 height 16
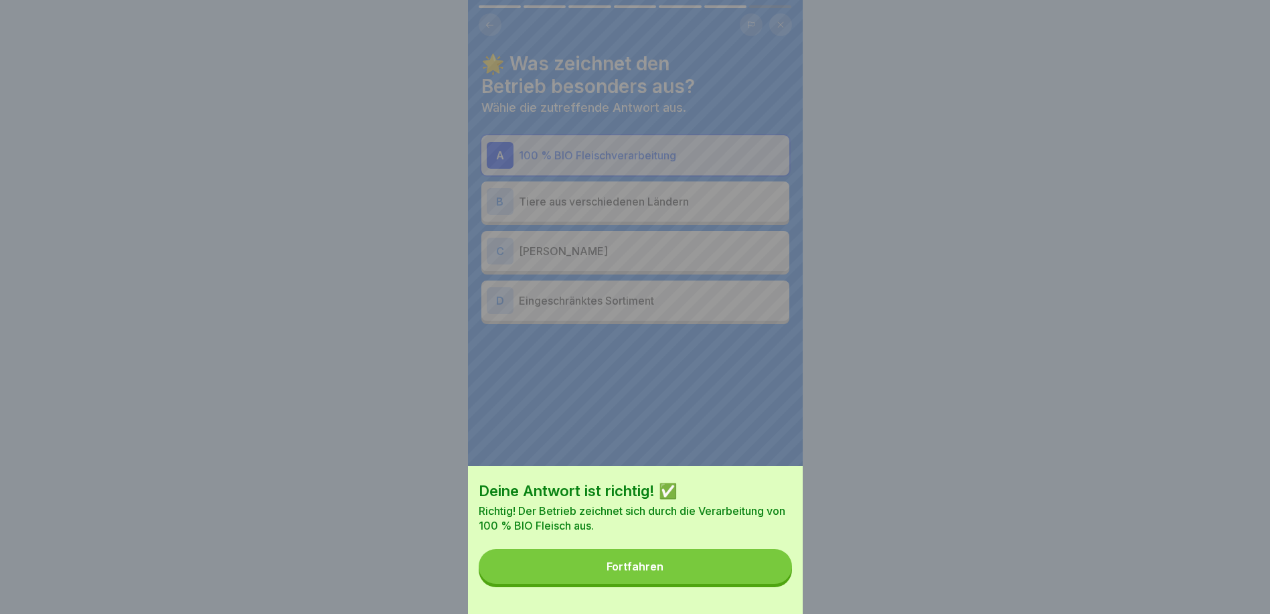
click at [773, 573] on button "Fortfahren" at bounding box center [635, 566] width 313 height 35
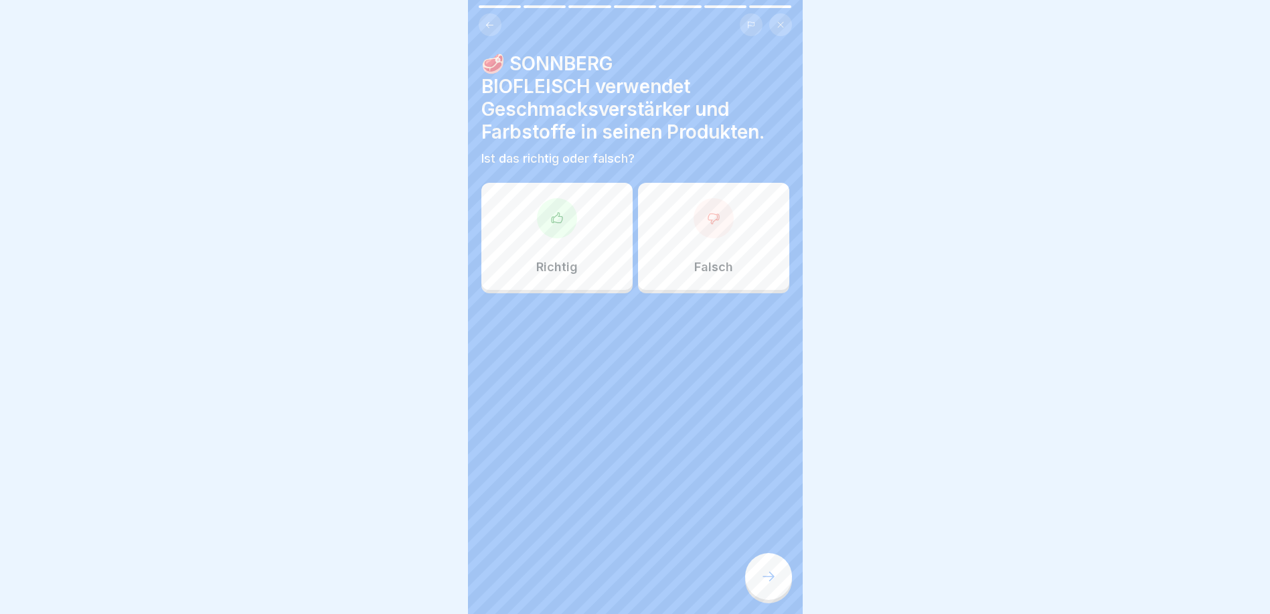
click at [716, 220] on div at bounding box center [713, 218] width 40 height 40
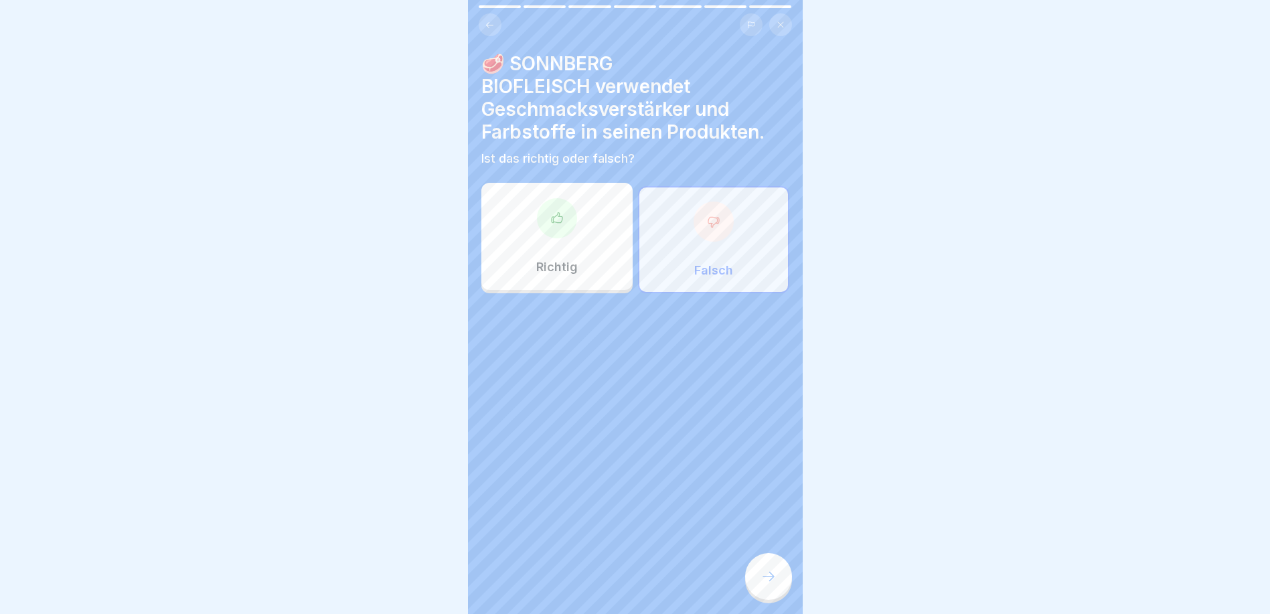
click at [763, 570] on icon at bounding box center [768, 576] width 16 height 16
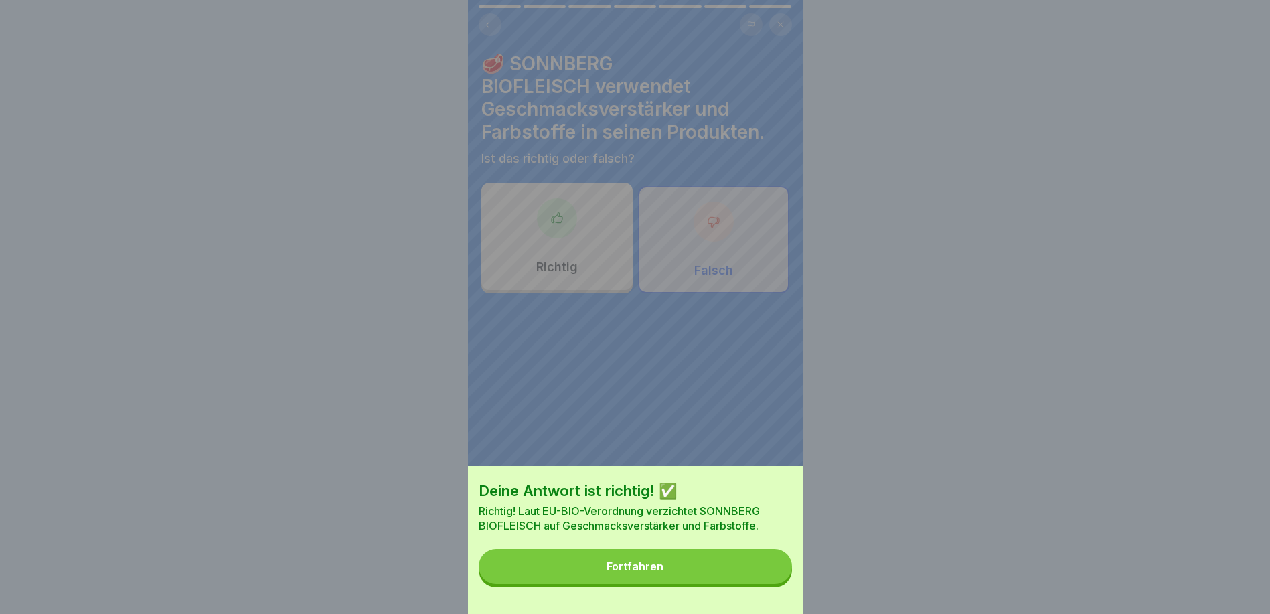
click at [754, 598] on div "Deine Antwort ist richtig! ✅ Richtig! Laut EU-BIO-Verordnung verzichtet SONNBER…" at bounding box center [635, 540] width 335 height 148
click at [764, 582] on button "Fortfahren" at bounding box center [635, 566] width 313 height 35
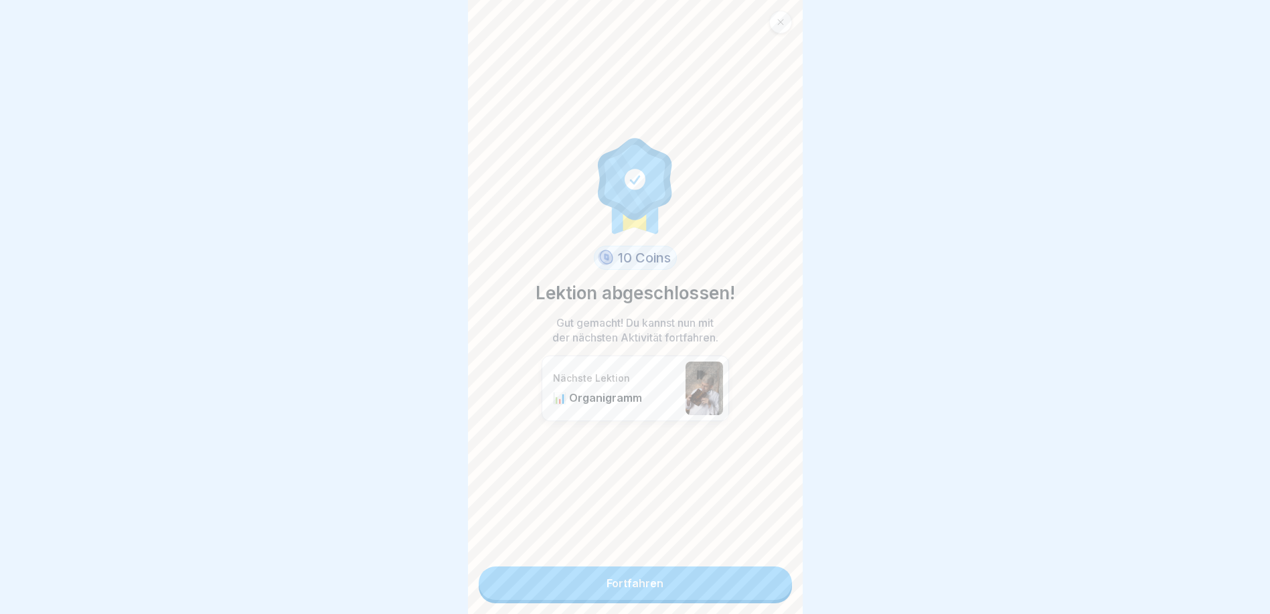
click at [772, 590] on div "10 Coins Lektion abgeschlossen! Gut gemacht! Du kannst nun mit der nächsten Akt…" at bounding box center [635, 307] width 335 height 614
click at [764, 584] on link "Fortfahren" at bounding box center [635, 582] width 313 height 33
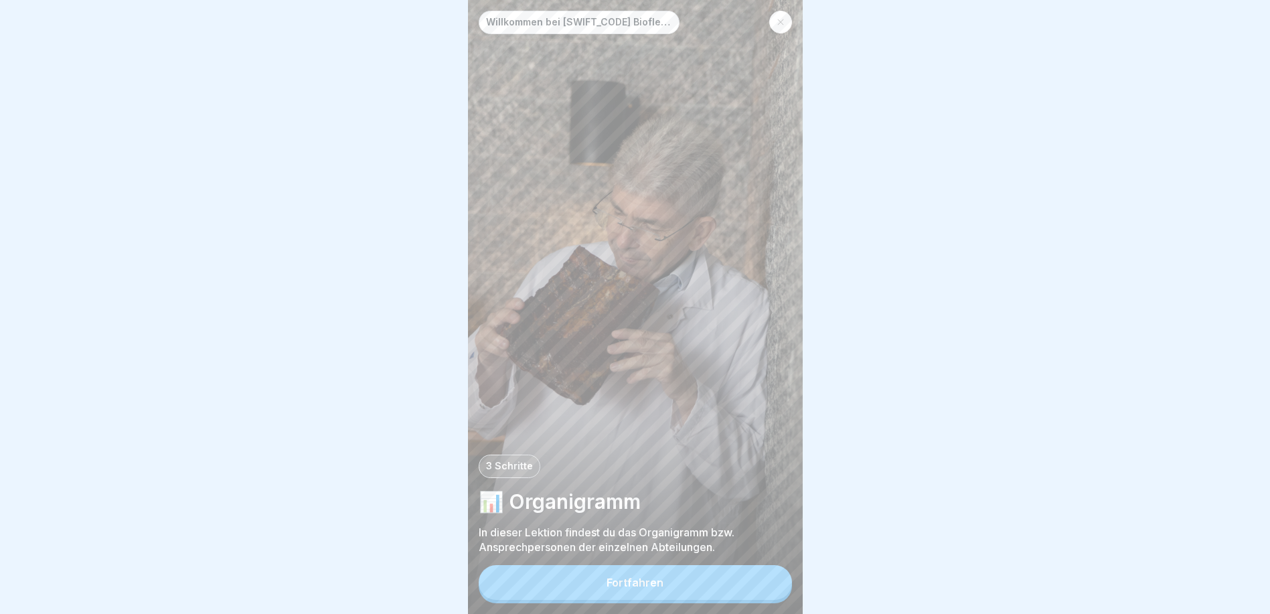
click at [766, 582] on button "Fortfahren" at bounding box center [635, 582] width 313 height 35
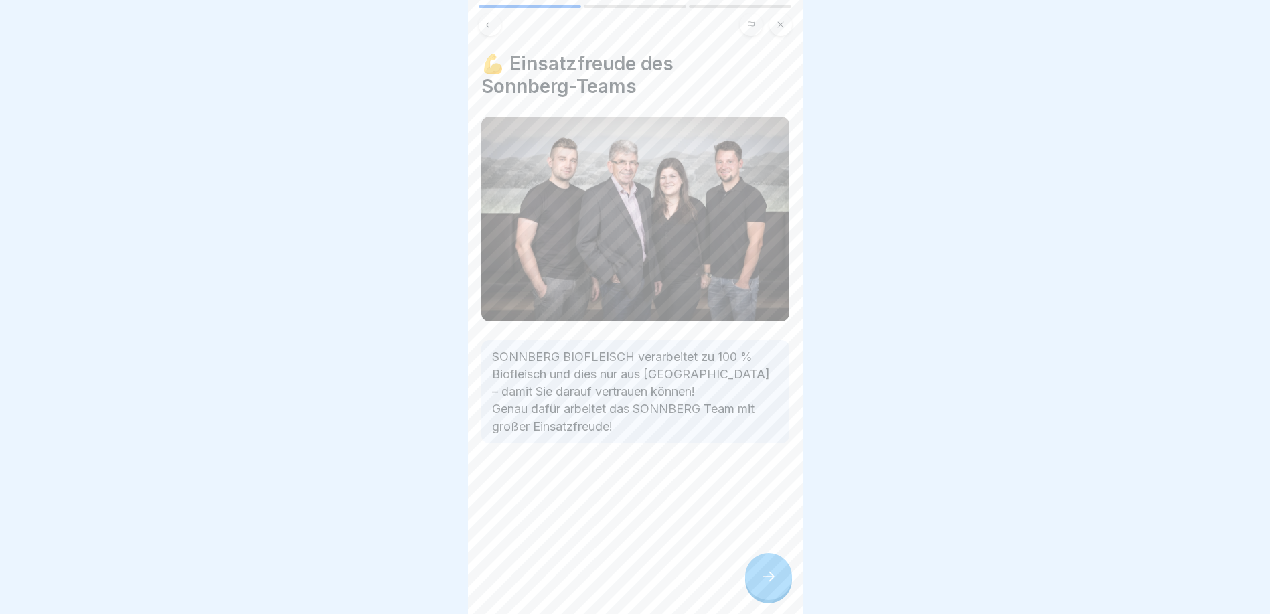
click at [766, 582] on icon at bounding box center [768, 576] width 16 height 16
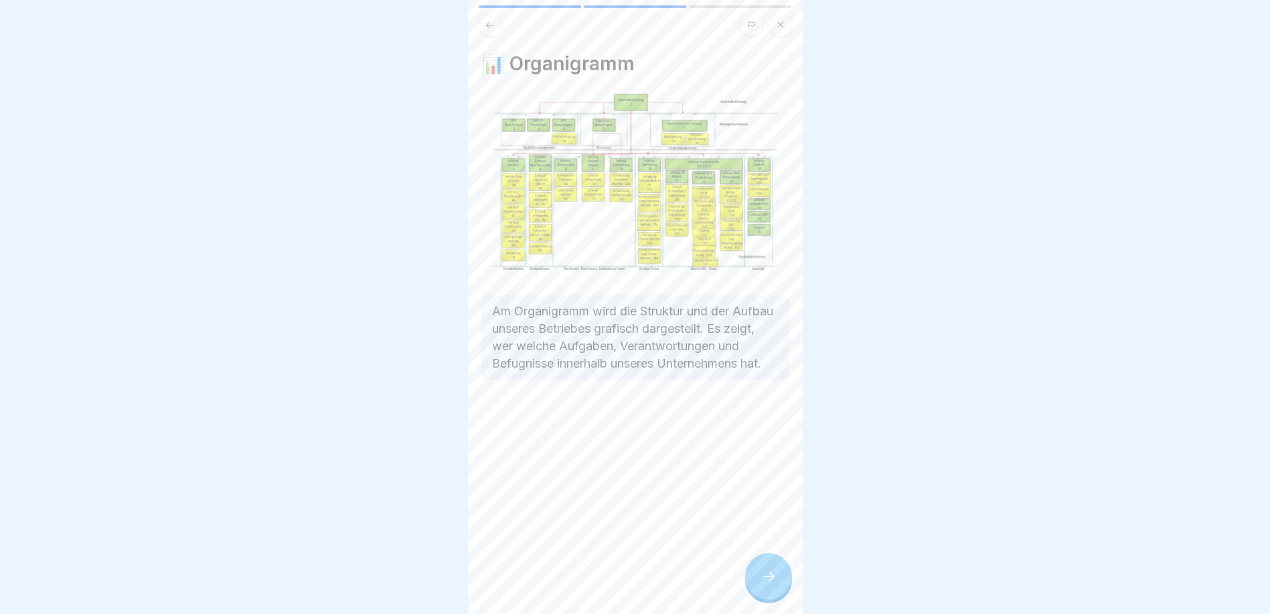
click at [604, 236] on img at bounding box center [635, 185] width 308 height 182
click at [628, 209] on img at bounding box center [635, 185] width 308 height 182
click at [643, 113] on img at bounding box center [635, 185] width 308 height 182
click at [656, 228] on img at bounding box center [635, 185] width 308 height 182
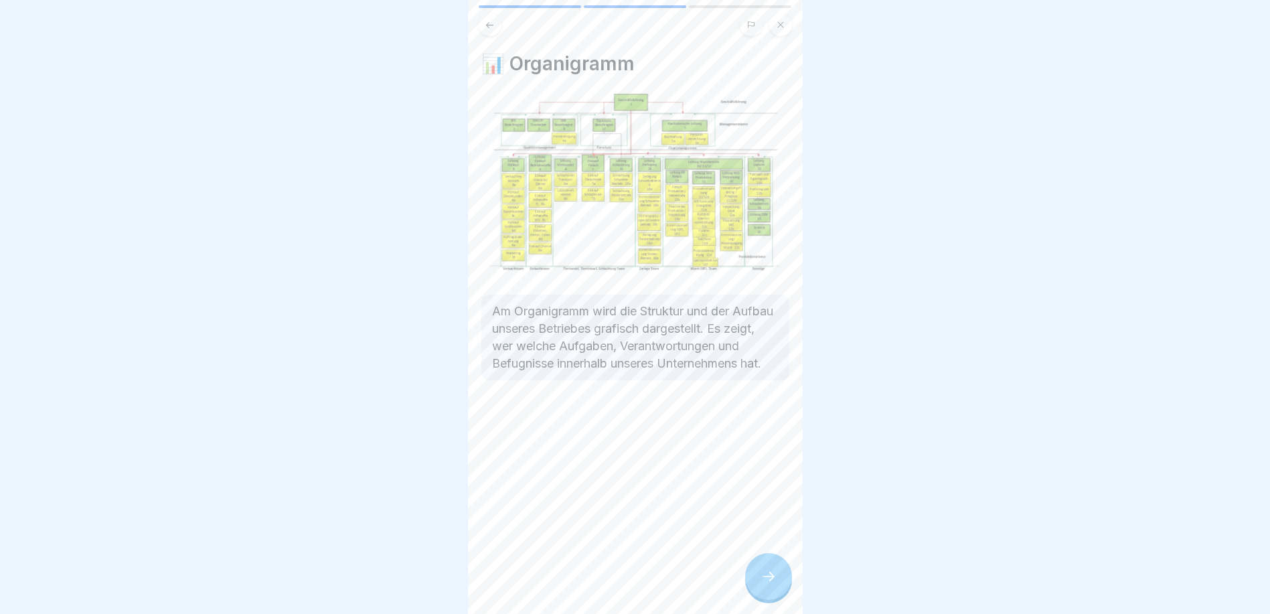
click at [778, 594] on div at bounding box center [768, 576] width 47 height 47
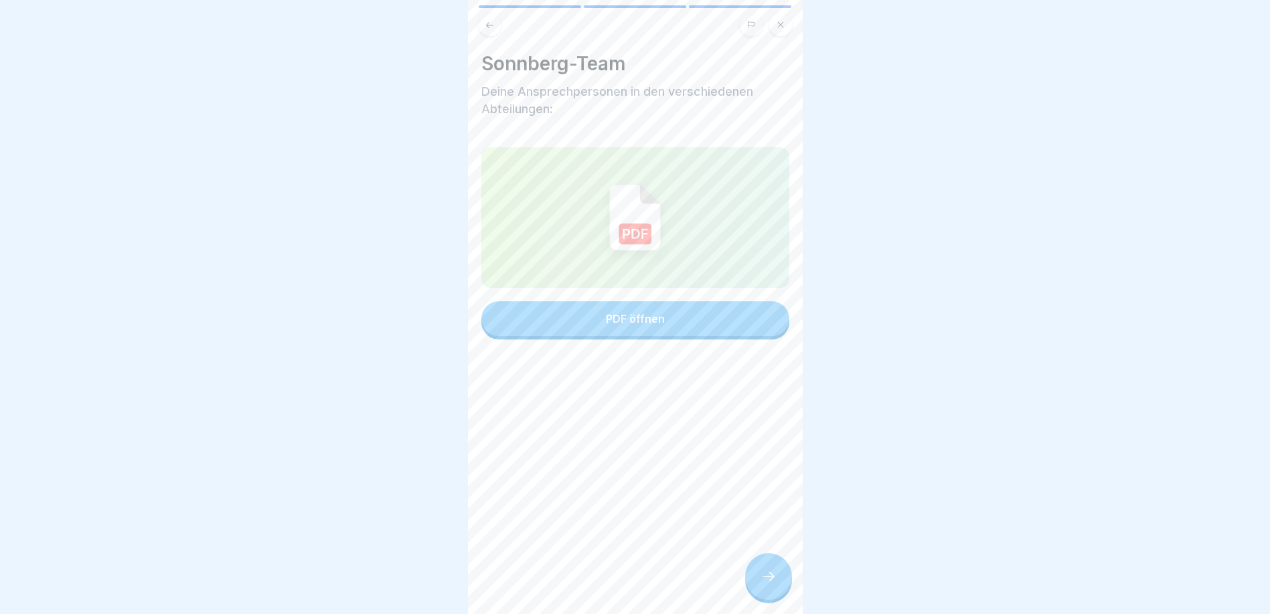
click at [626, 218] on img at bounding box center [635, 217] width 52 height 67
click at [654, 335] on button "PDF öffnen" at bounding box center [635, 318] width 308 height 35
drag, startPoint x: 265, startPoint y: 48, endPoint x: 321, endPoint y: 15, distance: 65.1
click at [268, 41] on div at bounding box center [635, 307] width 1270 height 614
click at [764, 594] on div at bounding box center [768, 576] width 47 height 47
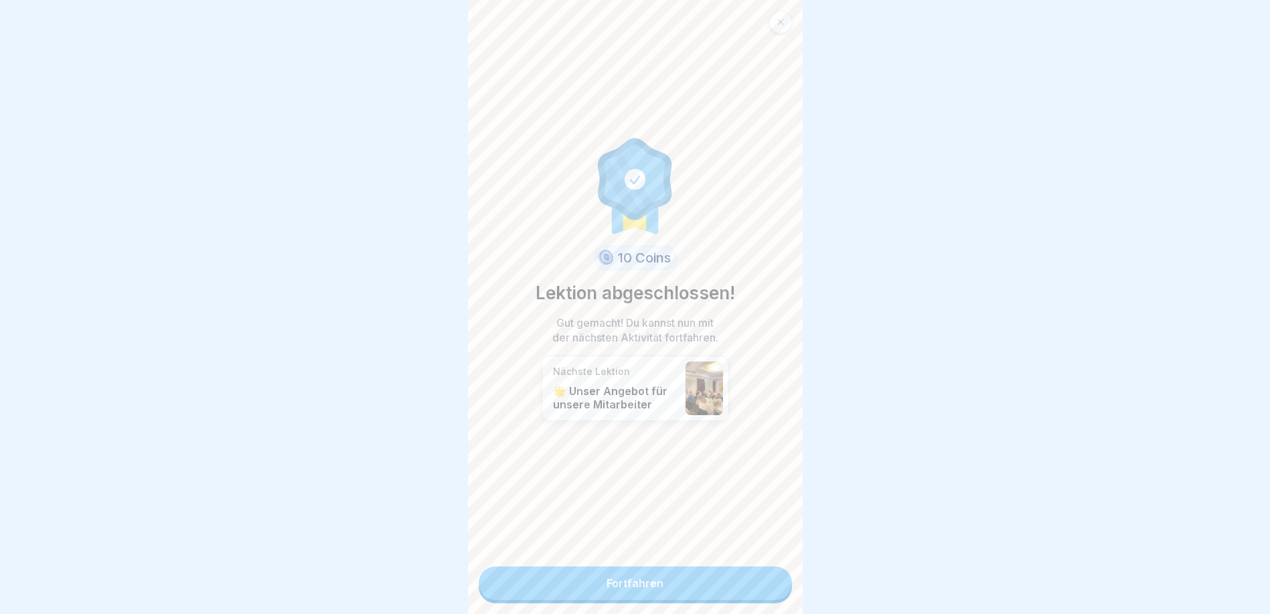
click at [738, 583] on link "Fortfahren" at bounding box center [635, 582] width 313 height 33
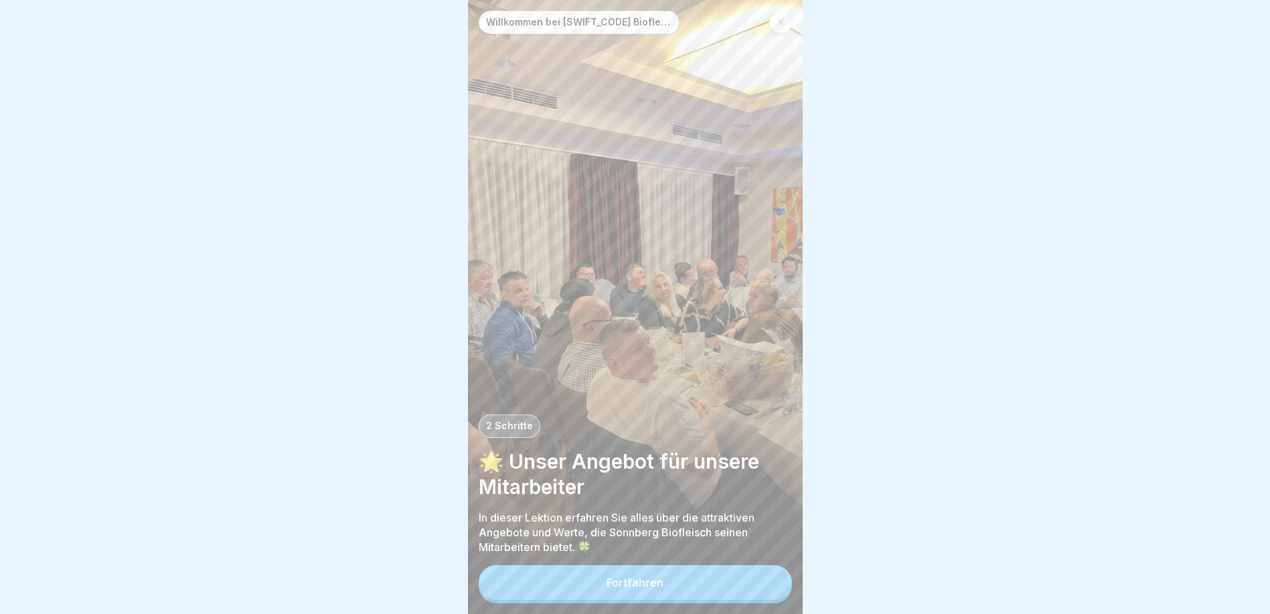
click at [654, 603] on div "Fortfahren" at bounding box center [635, 584] width 313 height 38
click at [671, 587] on button "Fortfahren" at bounding box center [635, 582] width 313 height 35
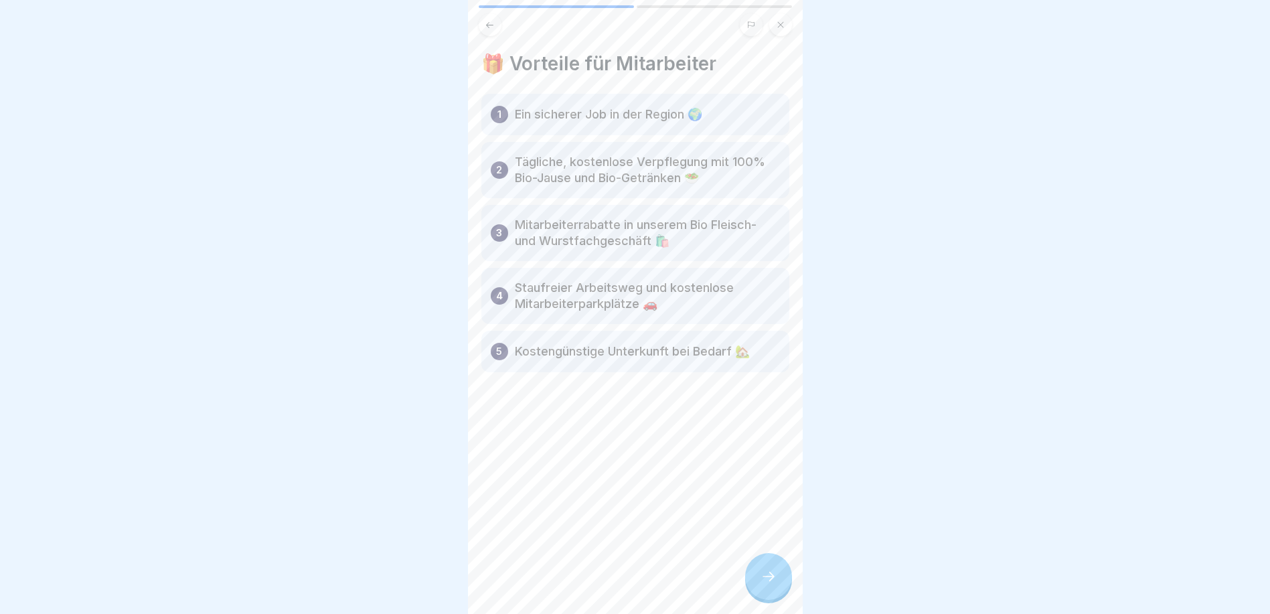
click at [761, 576] on div at bounding box center [768, 576] width 47 height 47
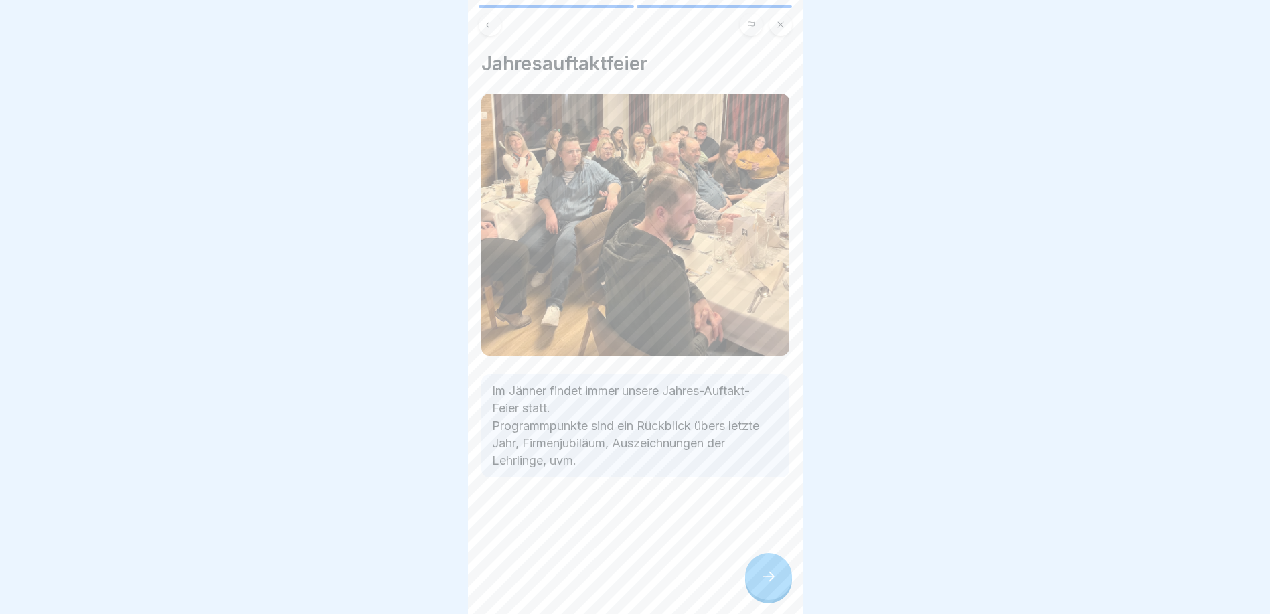
click at [761, 576] on div at bounding box center [768, 576] width 47 height 47
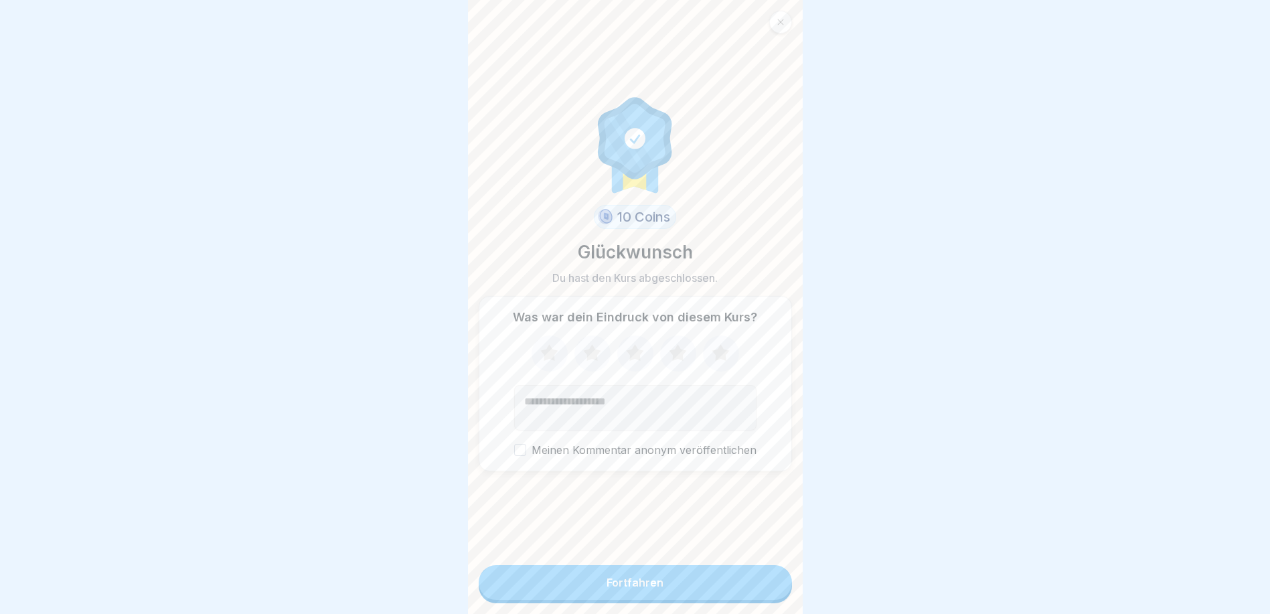
click at [691, 588] on button "Fortfahren" at bounding box center [635, 582] width 313 height 35
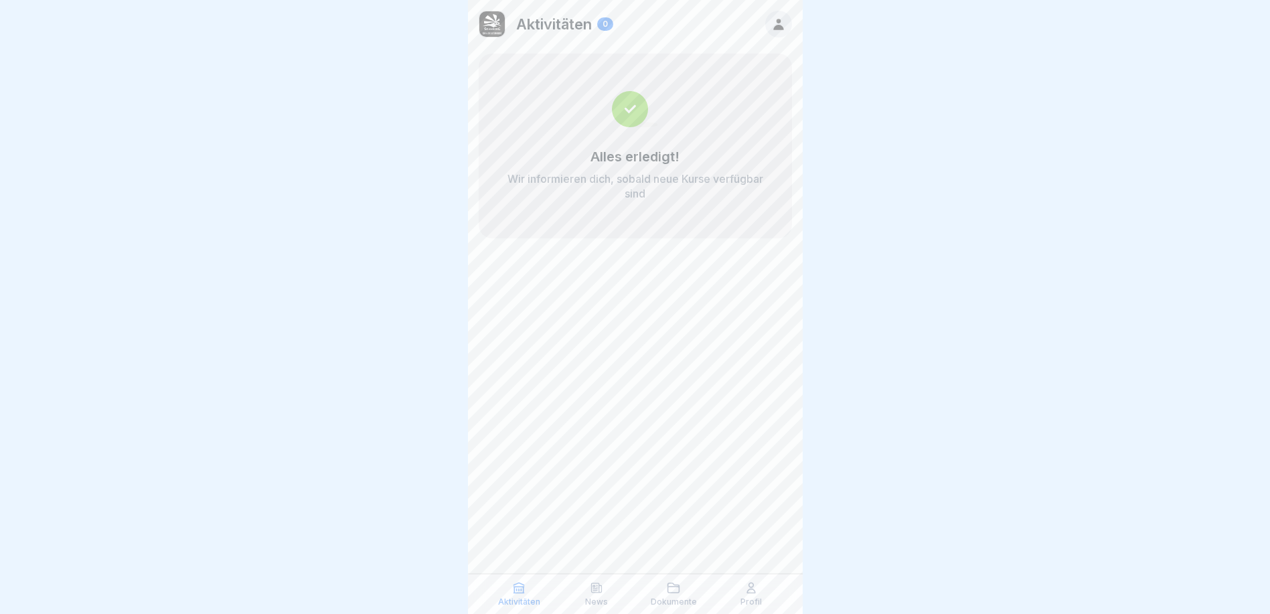
click at [675, 598] on p "Dokumente" at bounding box center [674, 601] width 46 height 9
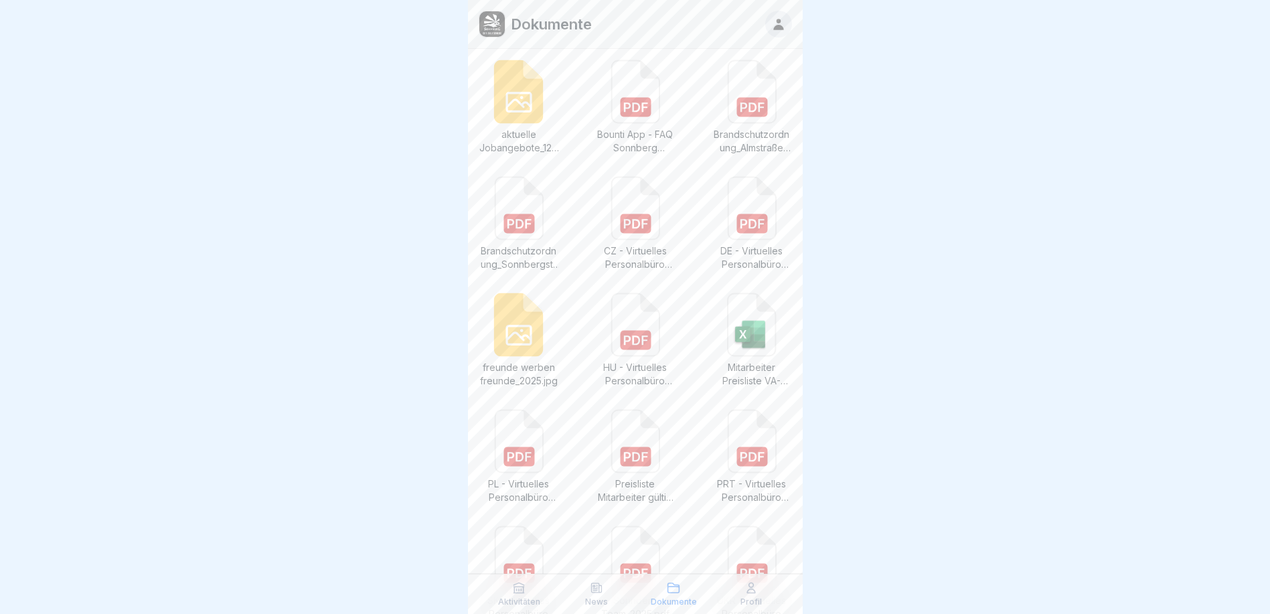
click at [740, 595] on div "Profil" at bounding box center [750, 593] width 71 height 25
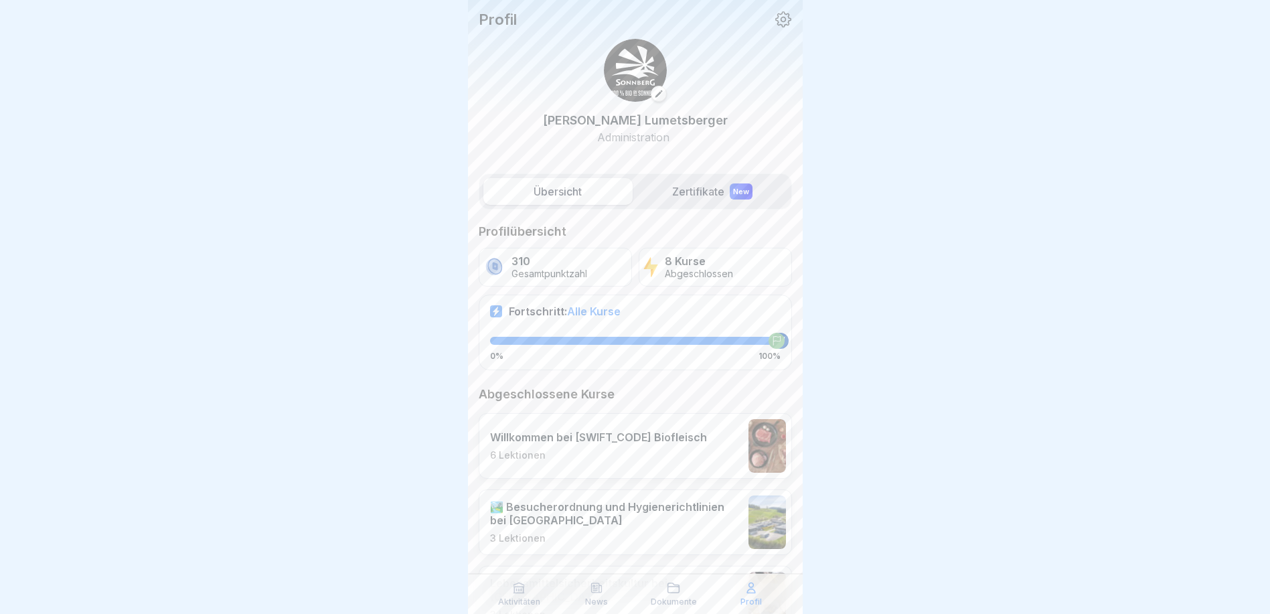
click at [681, 452] on p "6 Lektionen" at bounding box center [598, 455] width 217 height 12
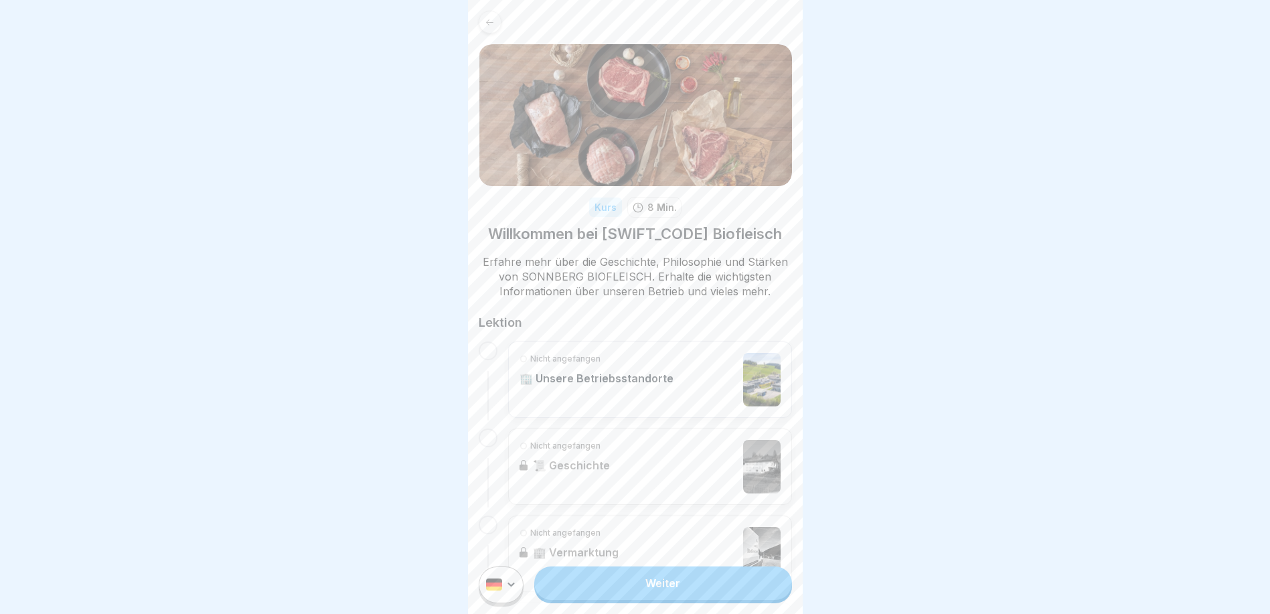
scroll to position [309, 0]
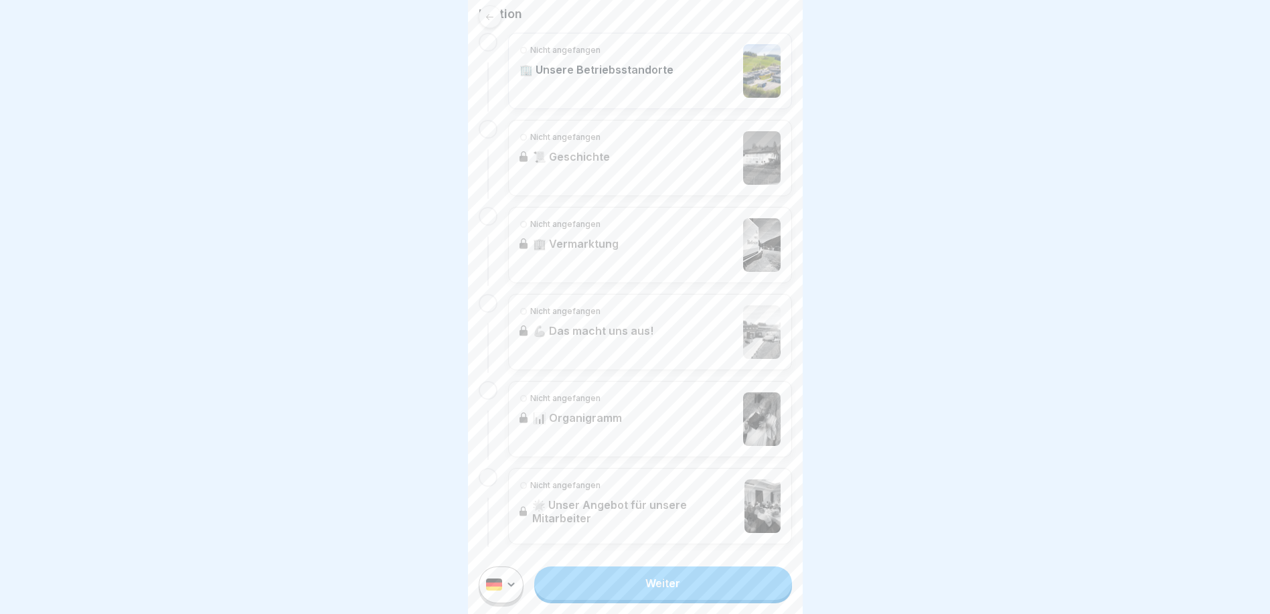
click at [617, 508] on div "Nicht angefangen 🌟 Unser Angebot für unsere Mitarbeiter" at bounding box center [650, 506] width 284 height 76
click at [482, 483] on div at bounding box center [488, 477] width 19 height 19
click at [493, 473] on div at bounding box center [488, 477] width 19 height 19
click at [560, 507] on div "Nicht angefangen 🌟 Unser Angebot für unsere Mitarbeiter" at bounding box center [650, 506] width 284 height 76
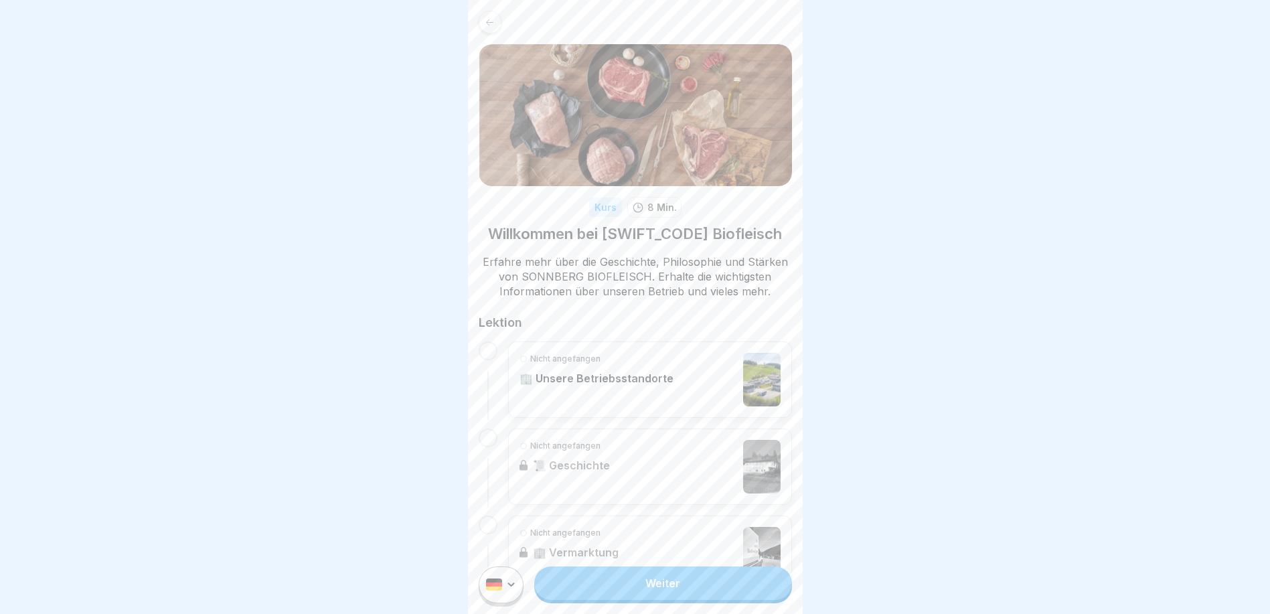
click at [590, 585] on link "Weiter" at bounding box center [662, 582] width 257 height 33
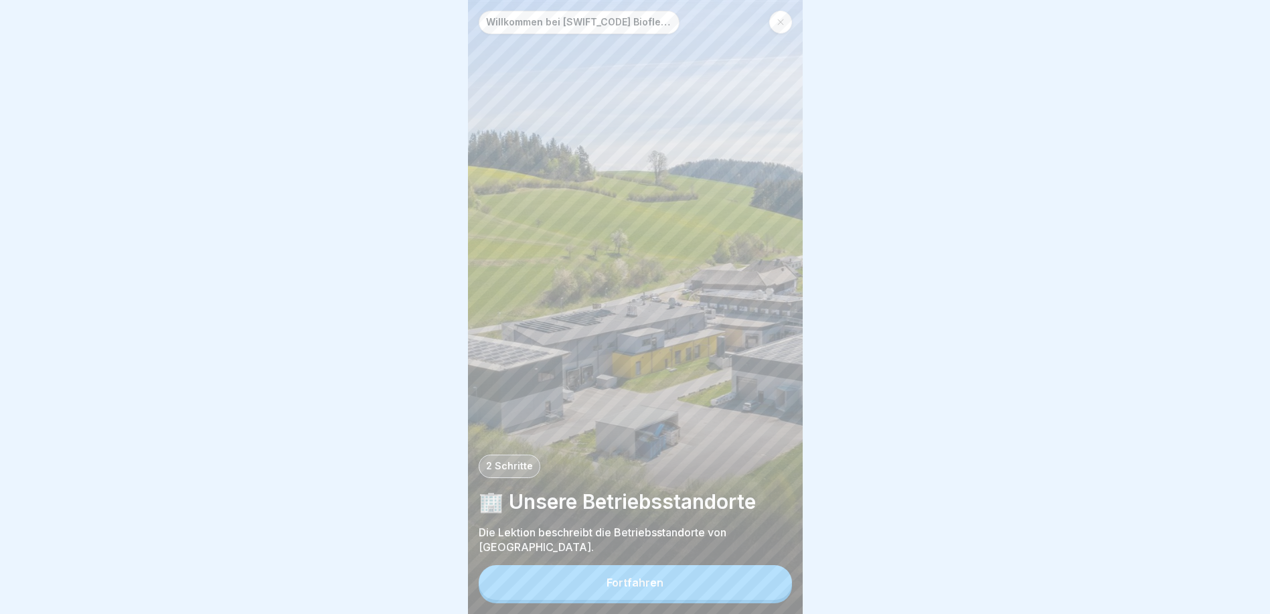
click at [786, 19] on div at bounding box center [780, 22] width 23 height 23
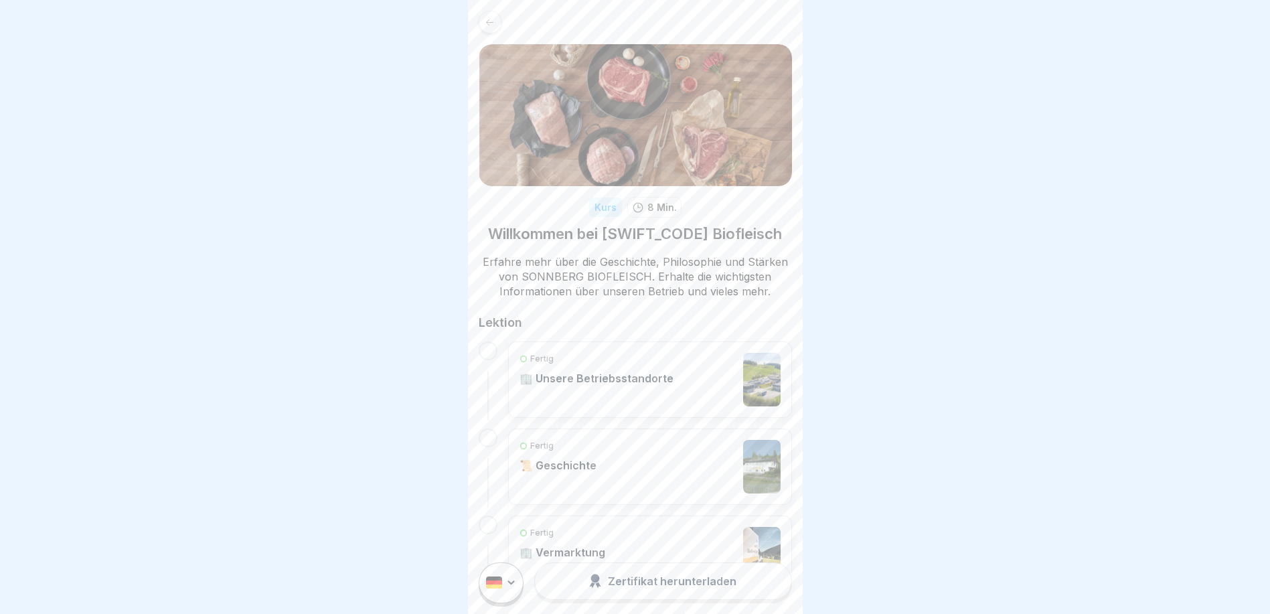
click at [481, 18] on div at bounding box center [490, 22] width 23 height 23
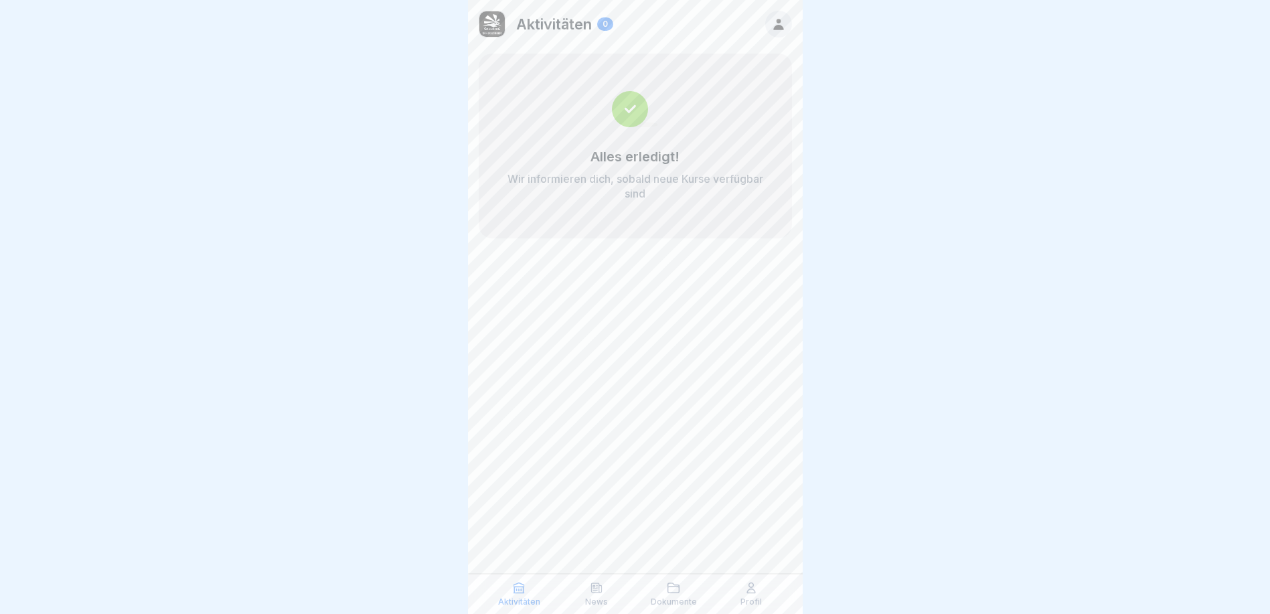
click at [757, 592] on icon at bounding box center [750, 587] width 13 height 13
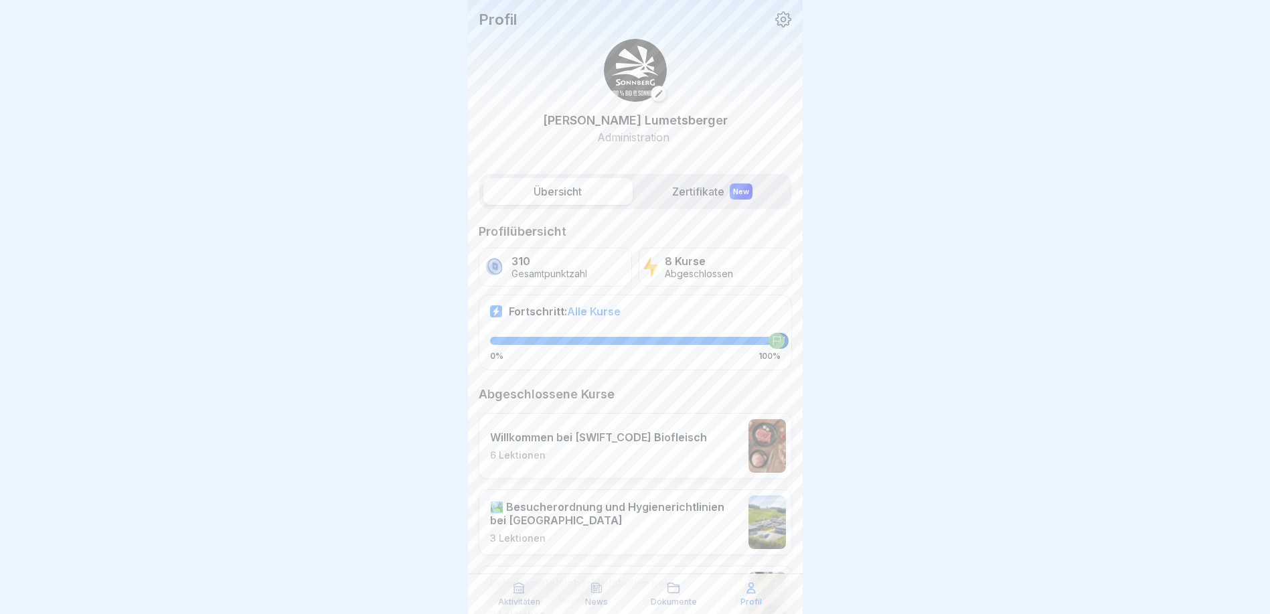
click at [621, 440] on p "Willkommen bei [SWIFT_CODE] Biofleisch" at bounding box center [598, 436] width 217 height 13
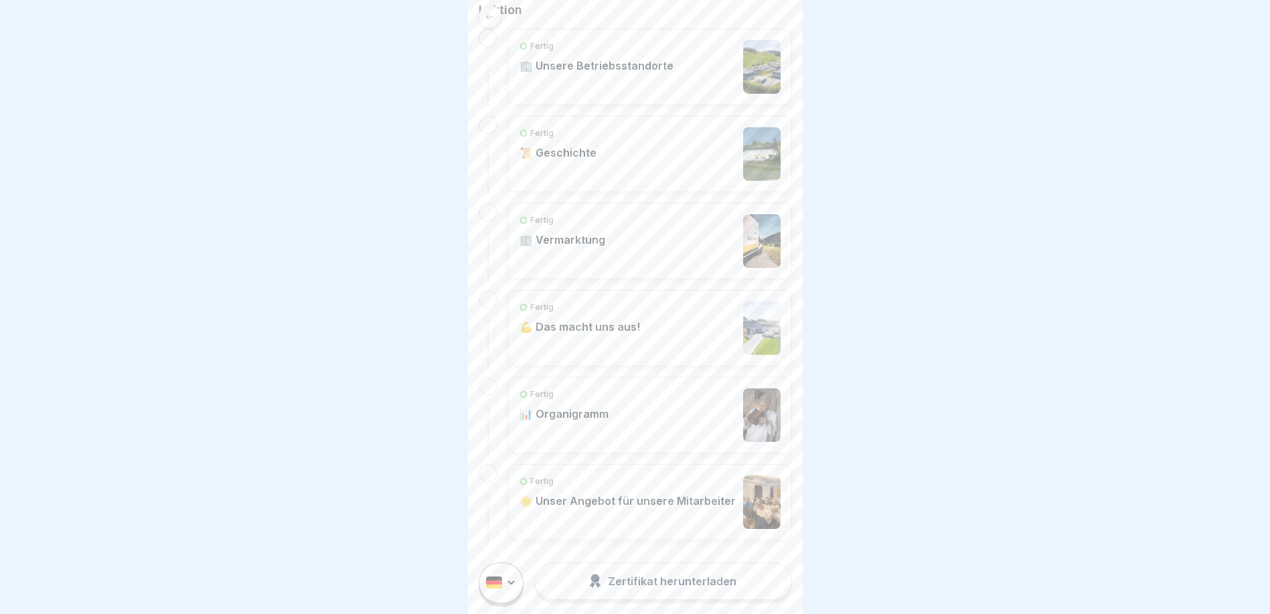
scroll to position [10, 0]
click at [611, 494] on p "🌟 Unser Angebot für unsere Mitarbeiter" at bounding box center [627, 500] width 216 height 13
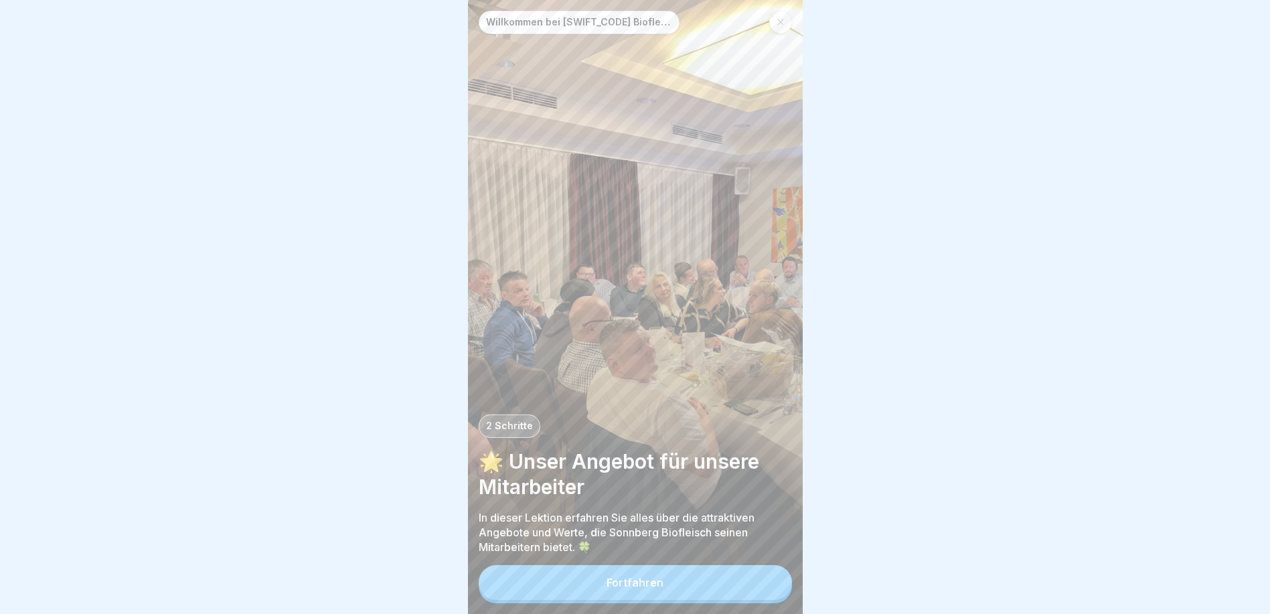
click at [683, 598] on button "Fortfahren" at bounding box center [635, 582] width 313 height 35
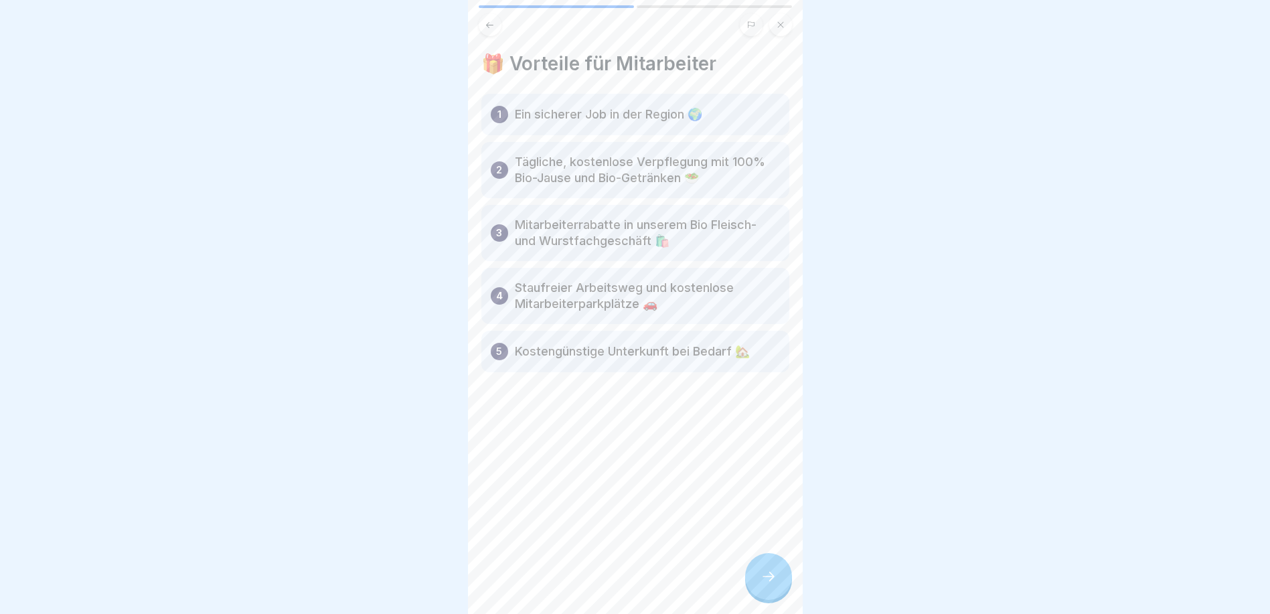
click at [756, 585] on div at bounding box center [768, 576] width 47 height 47
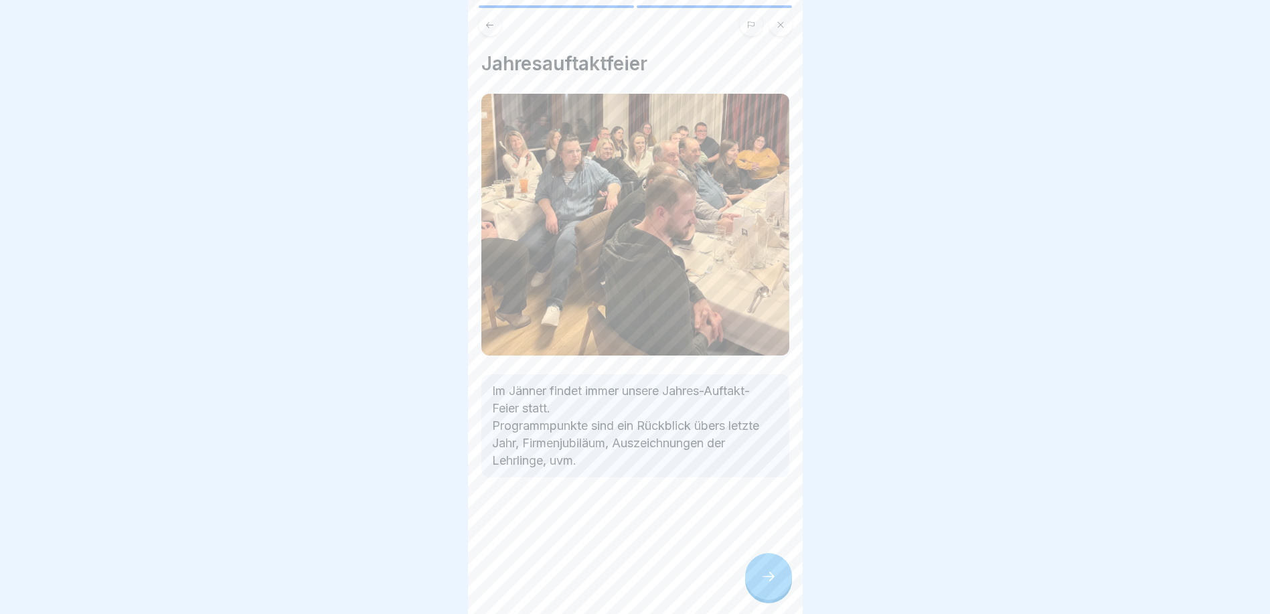
click at [269, 517] on div at bounding box center [635, 307] width 1270 height 614
click at [775, 584] on icon at bounding box center [768, 576] width 16 height 16
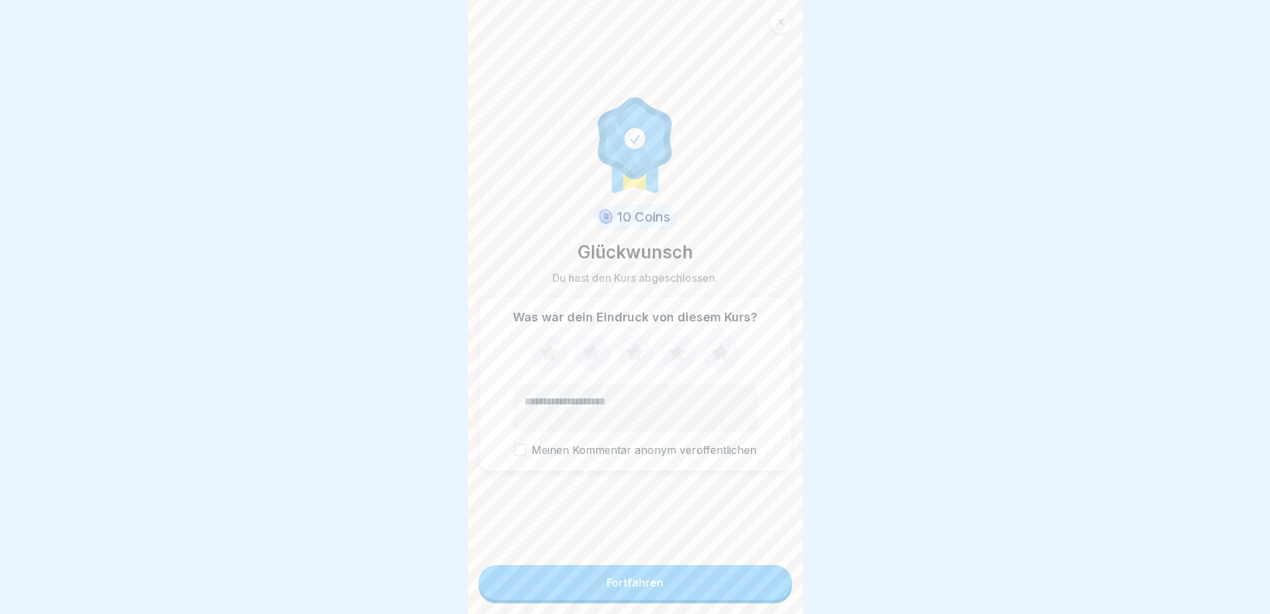
click at [775, 590] on button "Fortfahren" at bounding box center [635, 582] width 313 height 35
